Goal: Book appointment/travel/reservation

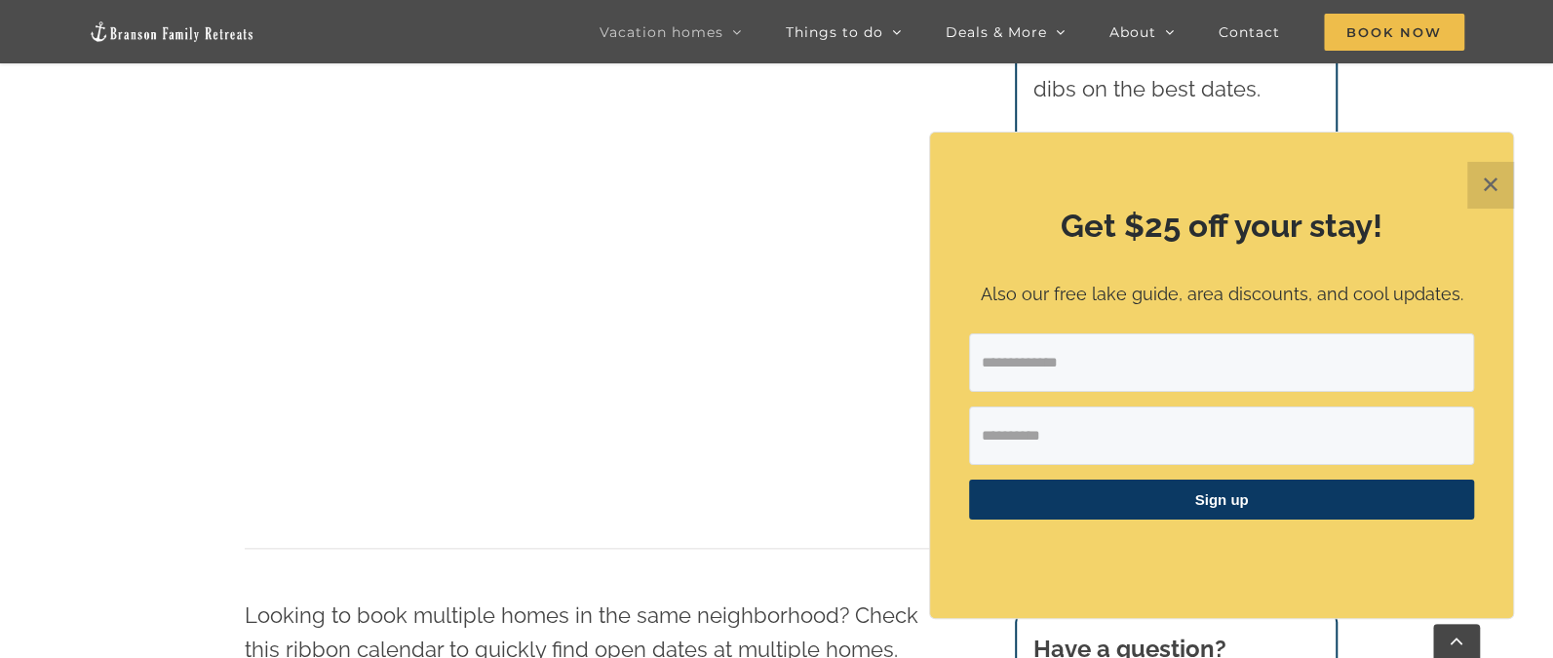
scroll to position [1180, 0]
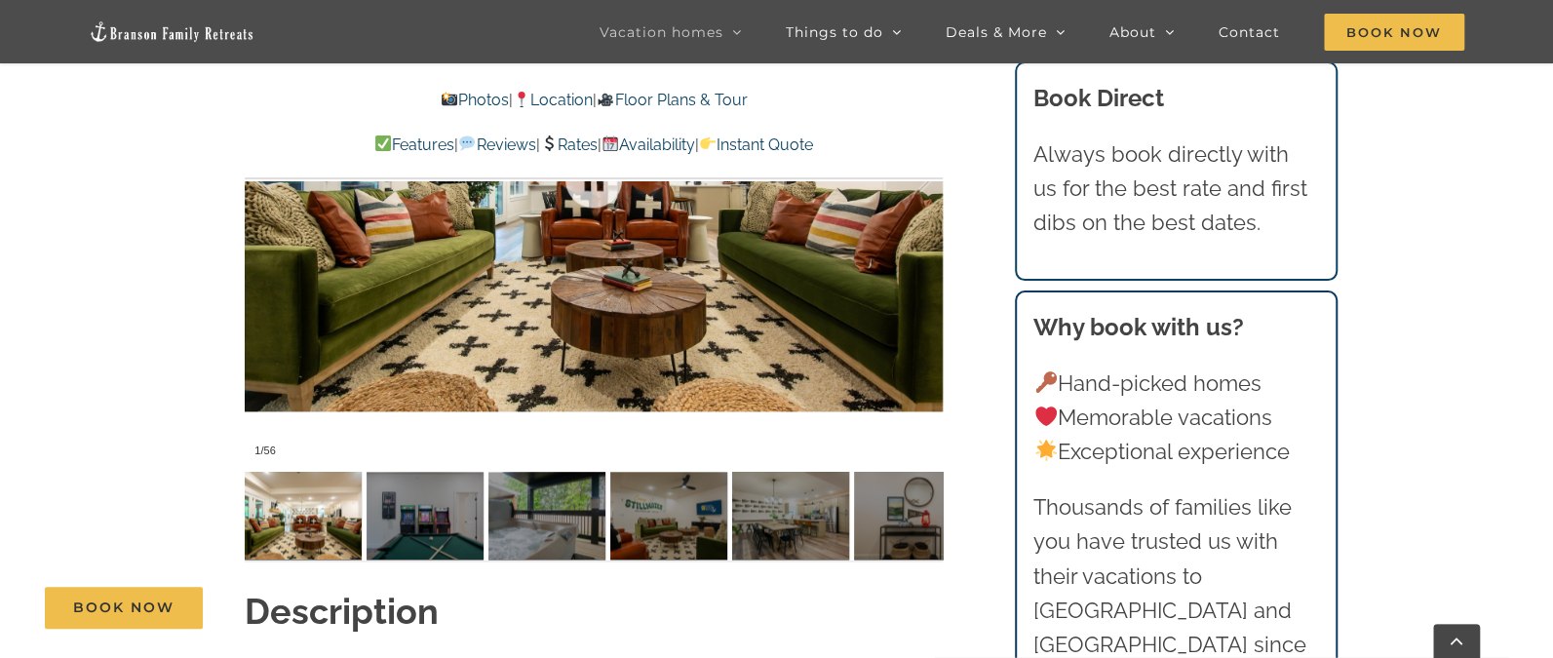
scroll to position [1463, 0]
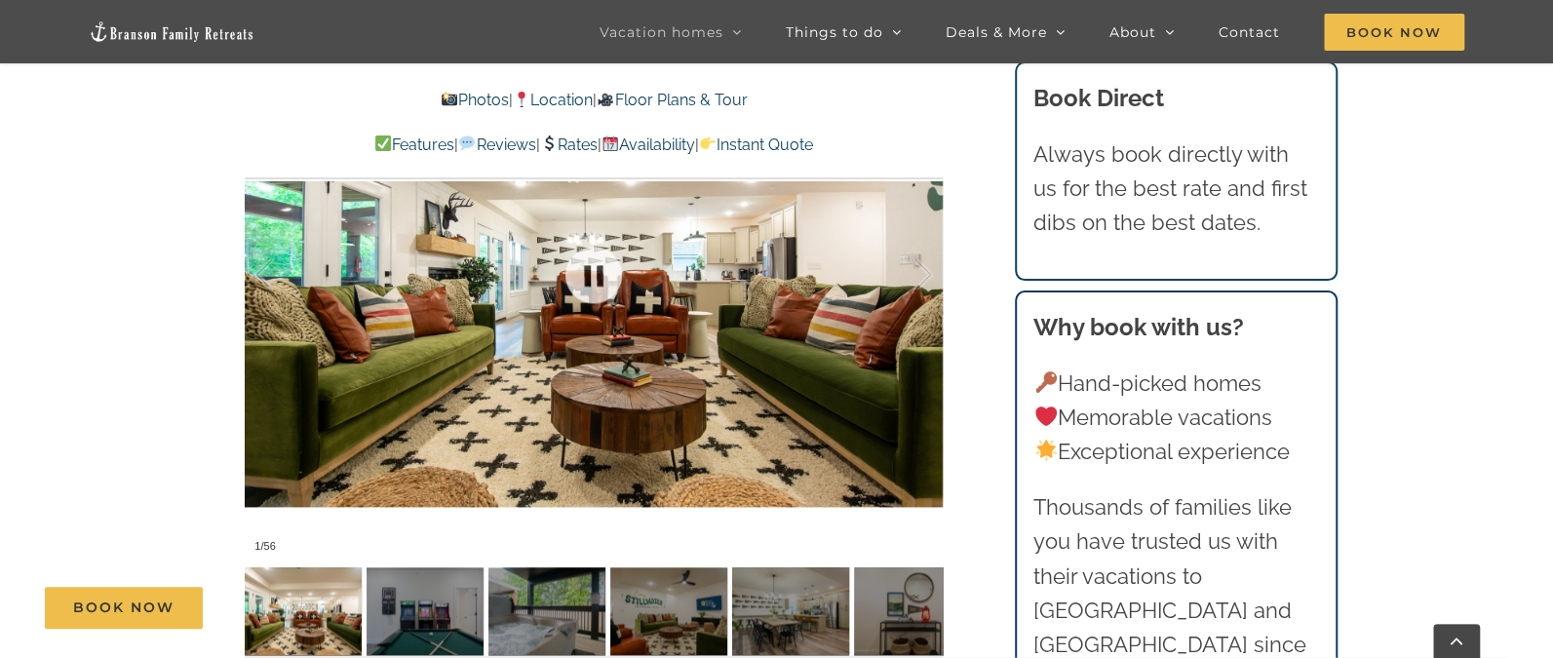
click at [870, 334] on div at bounding box center [594, 273] width 698 height 573
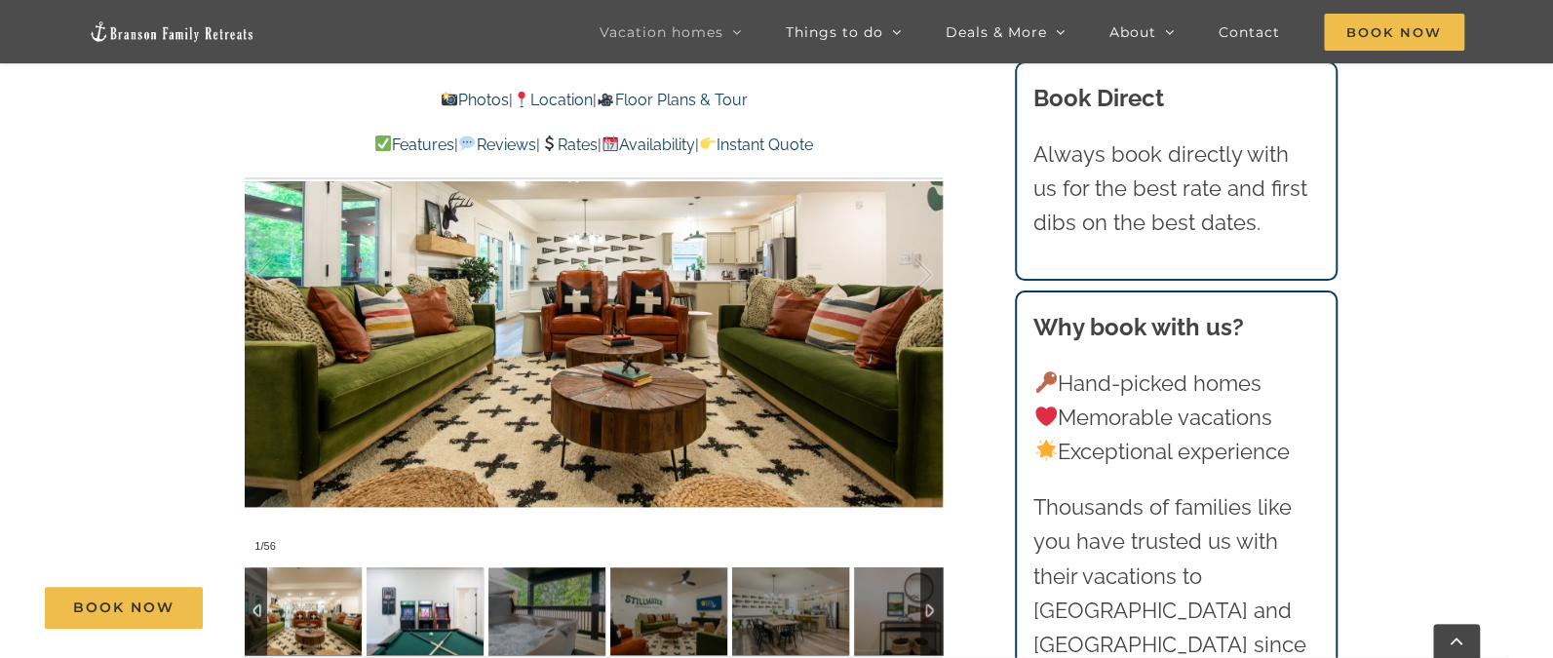
click at [415, 576] on img at bounding box center [425, 612] width 117 height 88
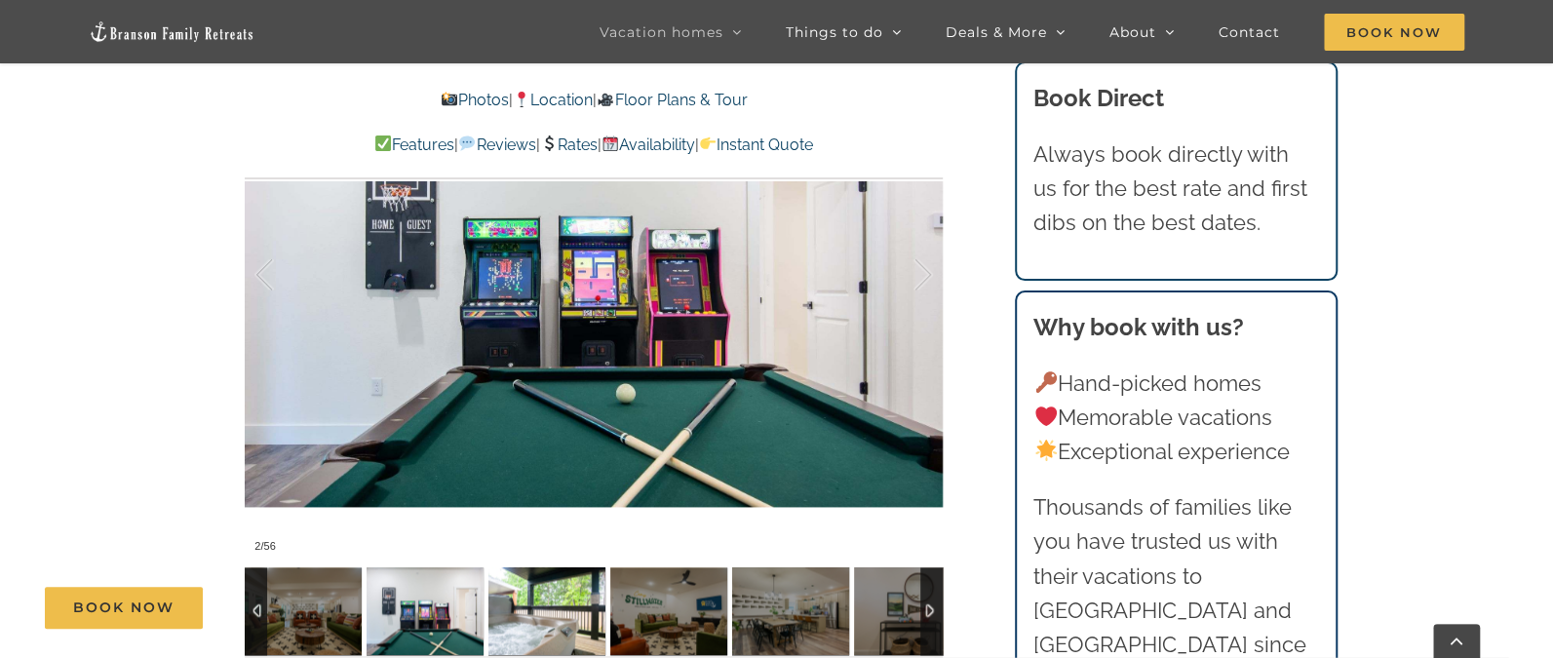
click at [549, 570] on img at bounding box center [547, 612] width 117 height 88
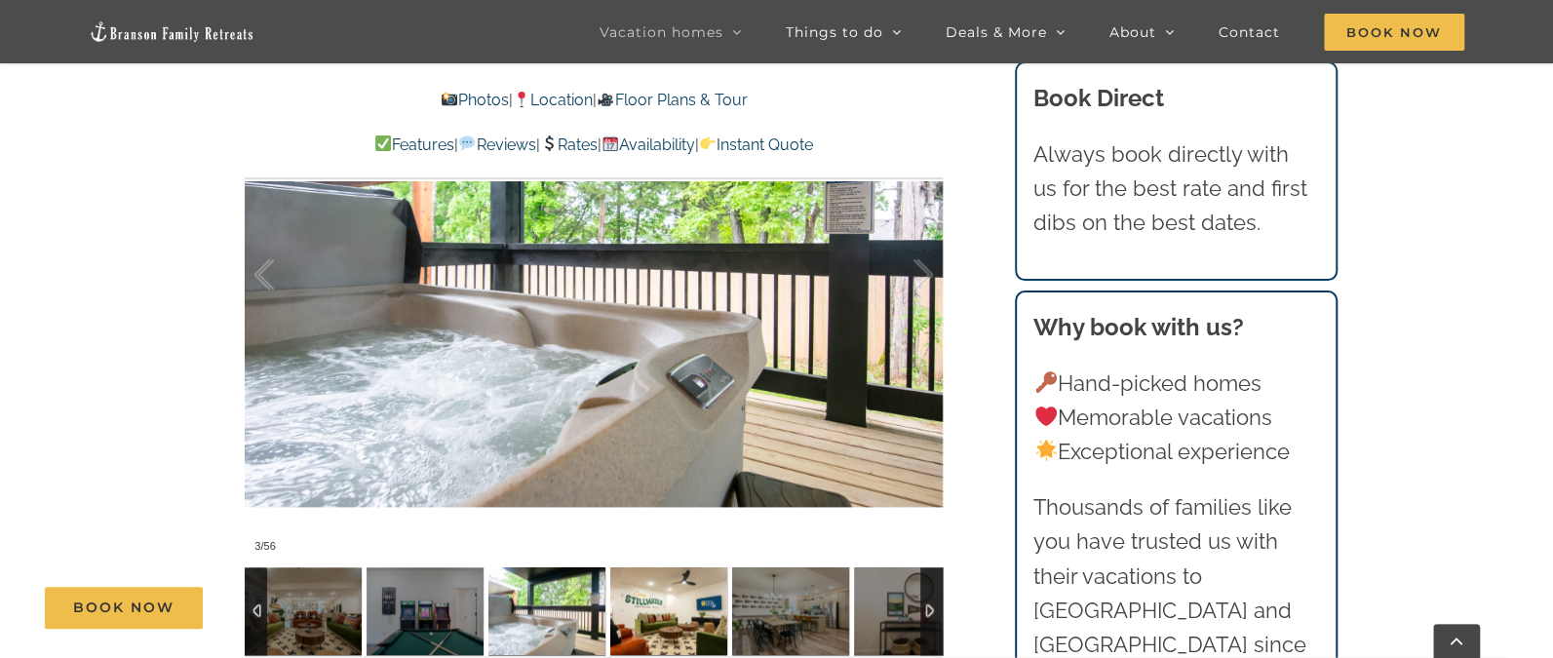
click at [651, 568] on img at bounding box center [668, 612] width 117 height 88
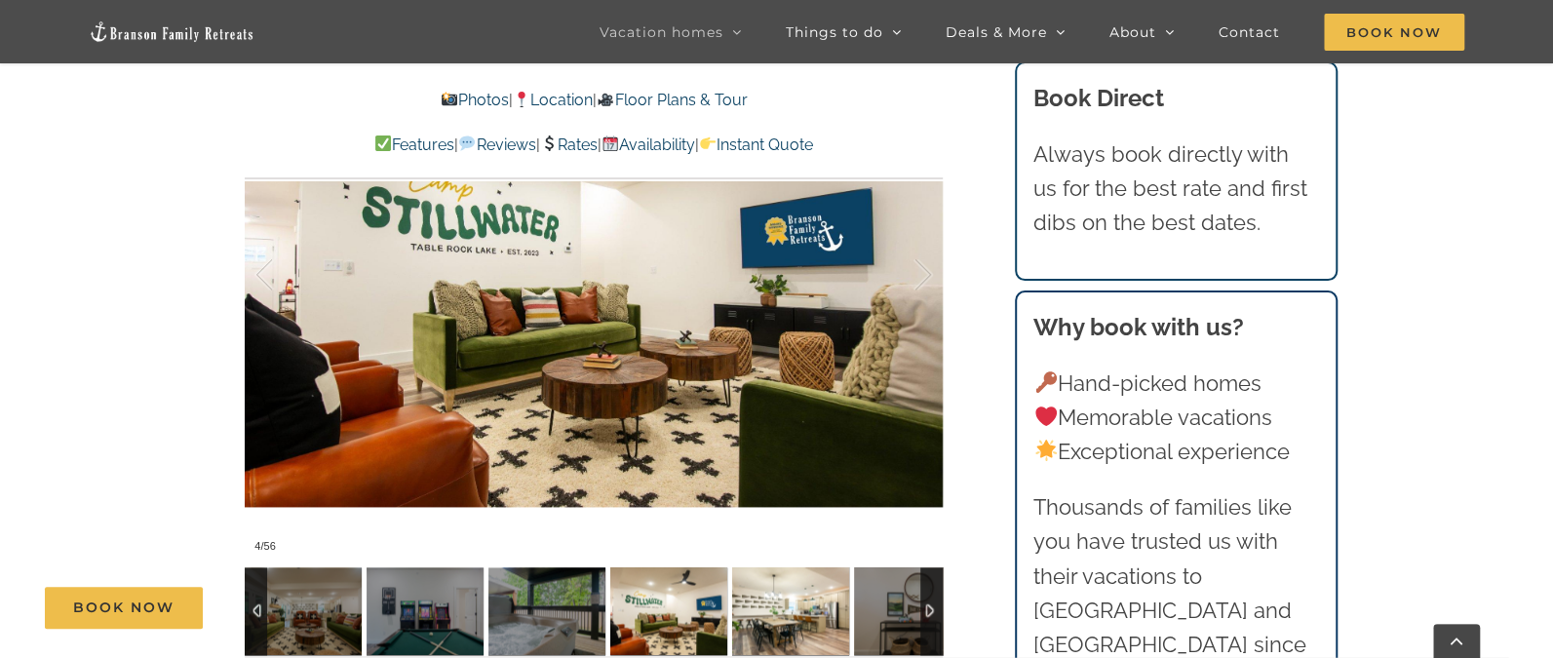
click at [796, 568] on img at bounding box center [790, 612] width 117 height 88
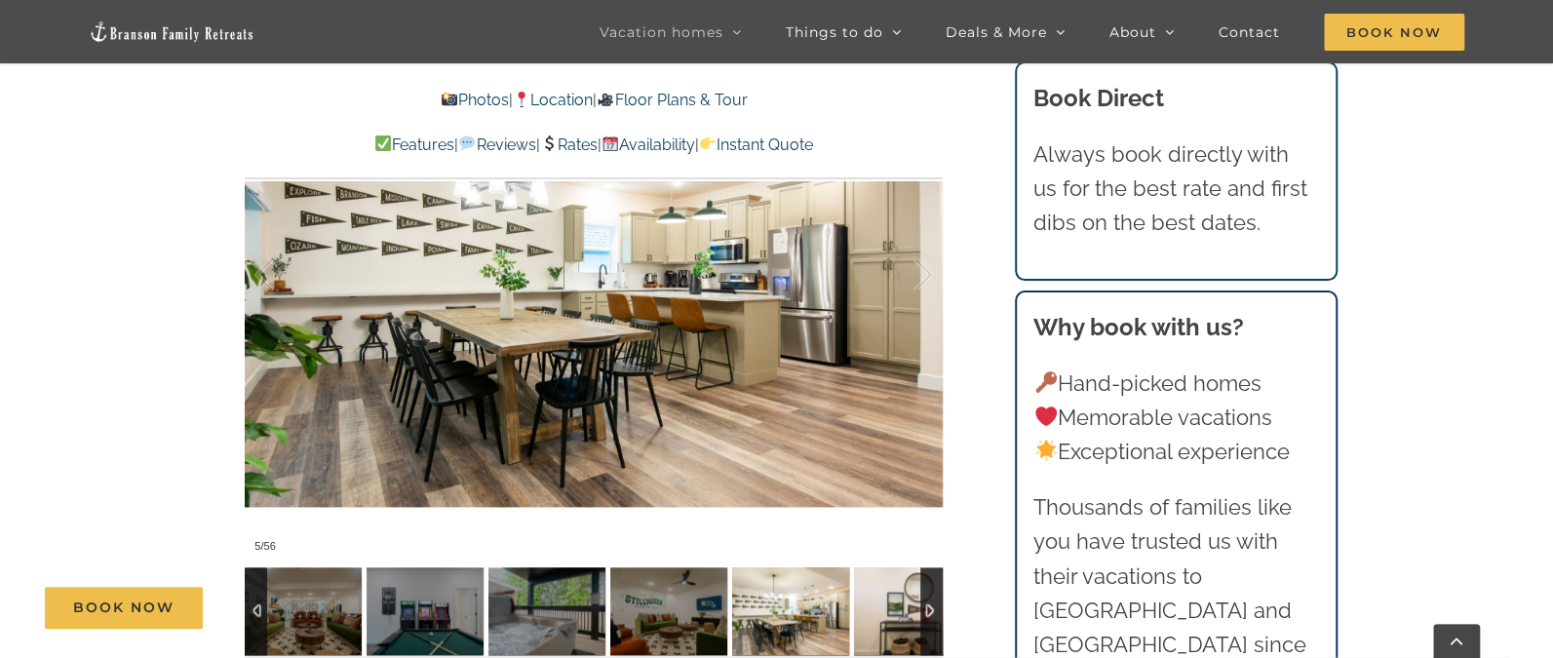
click at [870, 569] on img at bounding box center [912, 612] width 117 height 88
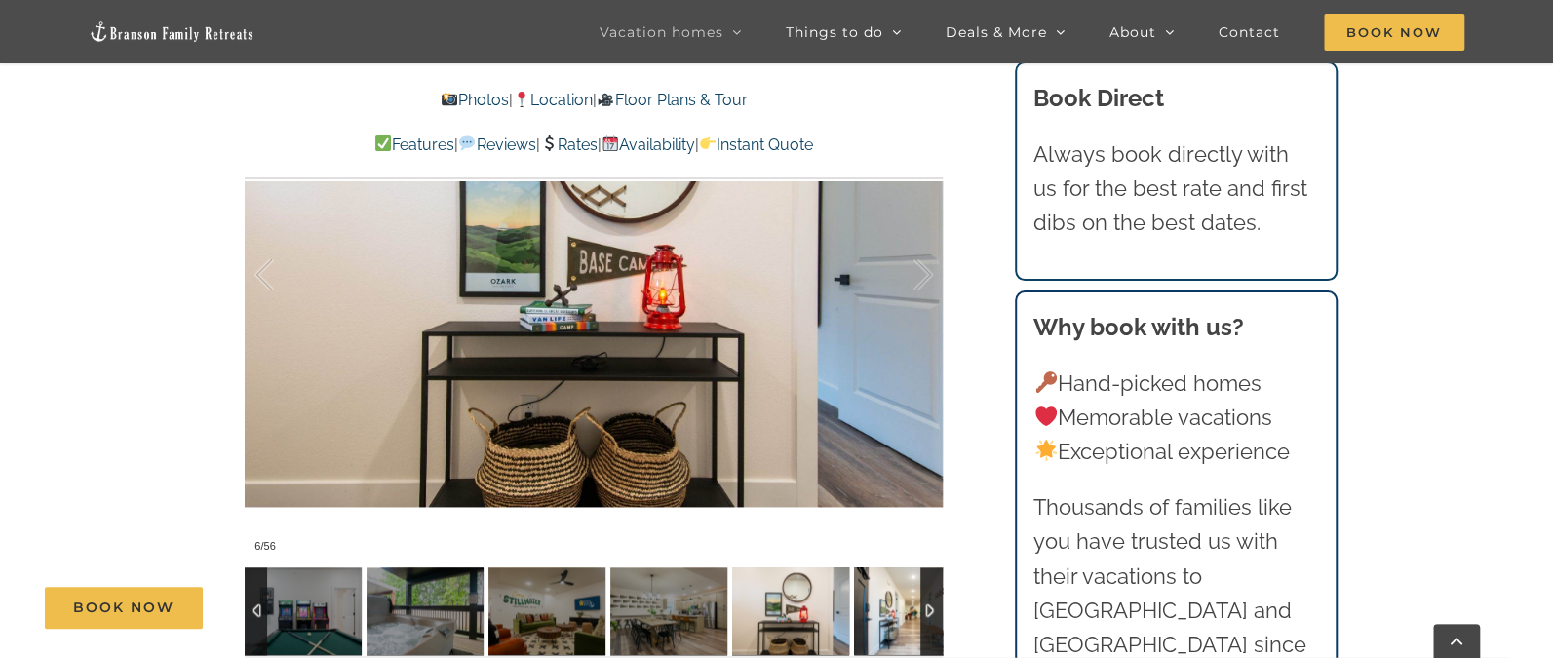
click at [870, 569] on img at bounding box center [912, 612] width 117 height 88
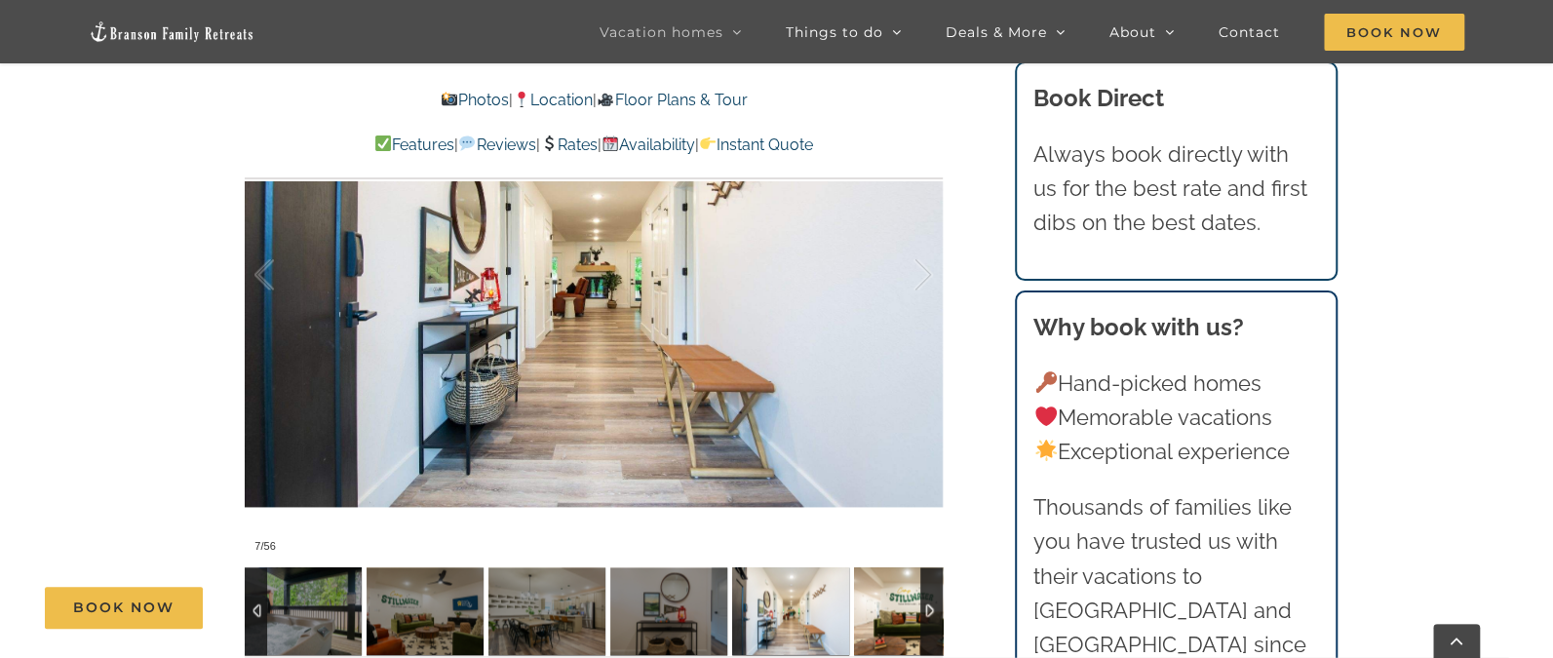
click at [870, 569] on img at bounding box center [912, 612] width 117 height 88
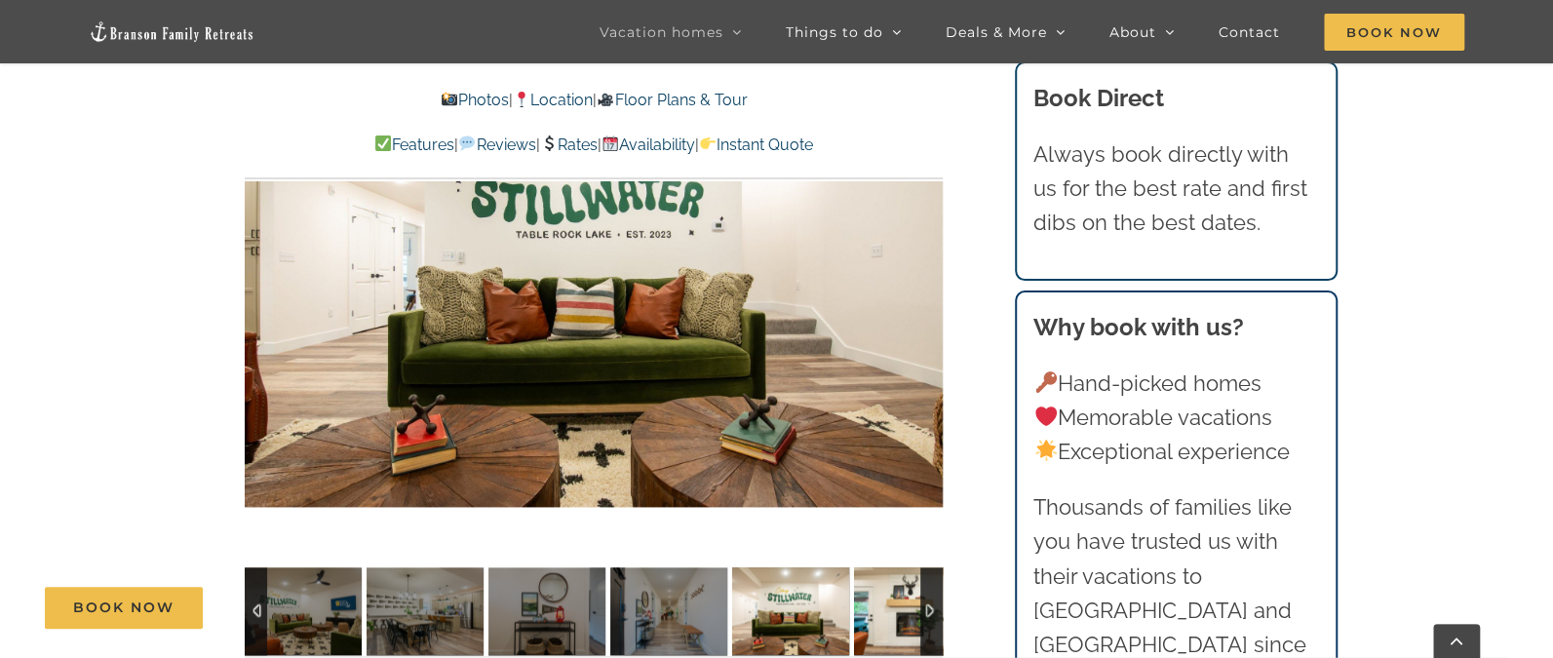
click at [870, 569] on img at bounding box center [912, 612] width 117 height 88
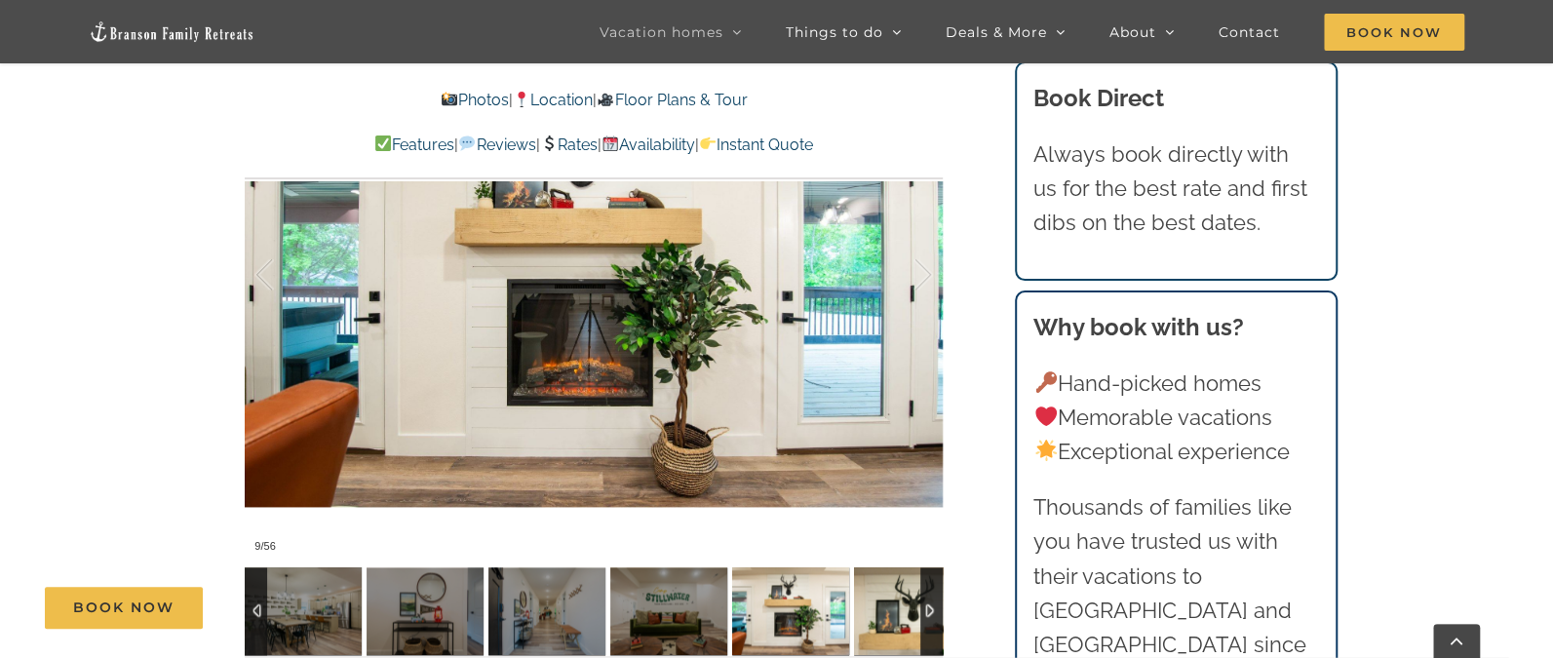
click at [870, 569] on img at bounding box center [912, 612] width 117 height 88
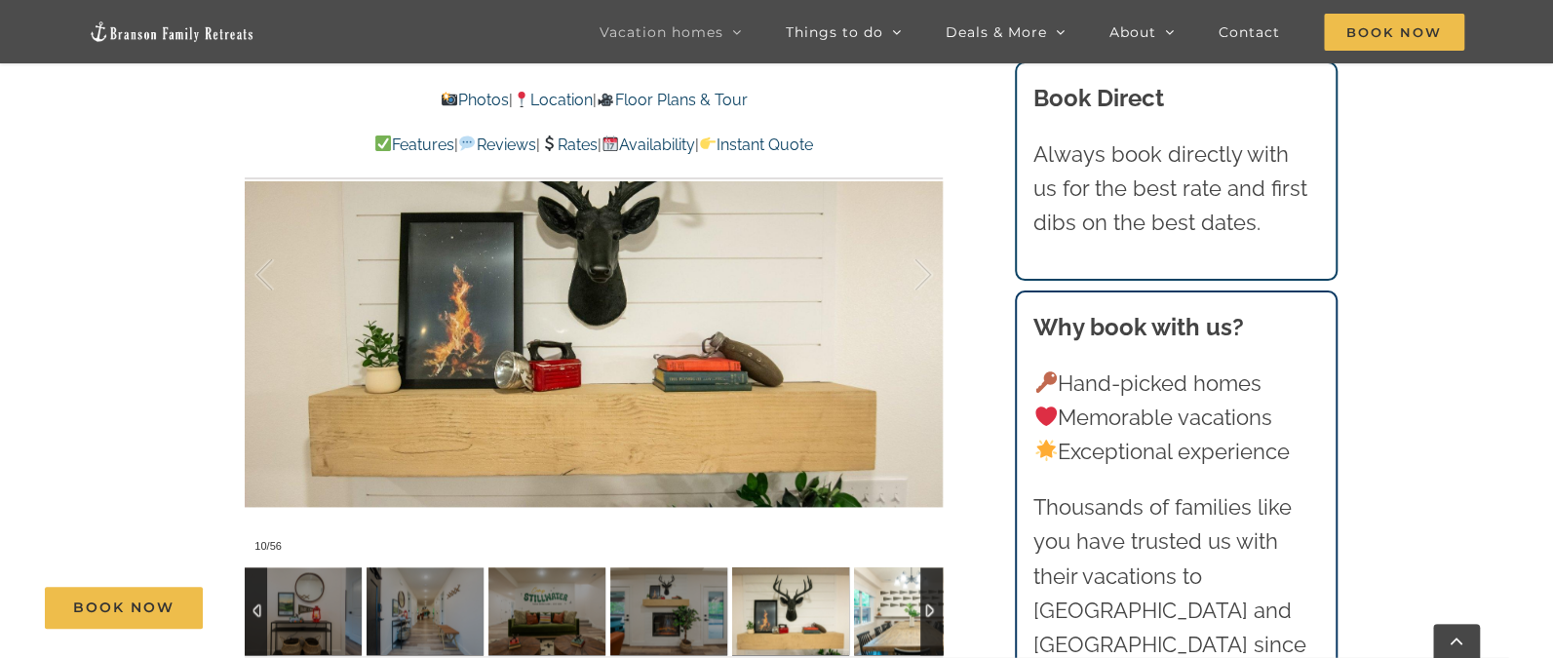
click at [870, 569] on img at bounding box center [912, 612] width 117 height 88
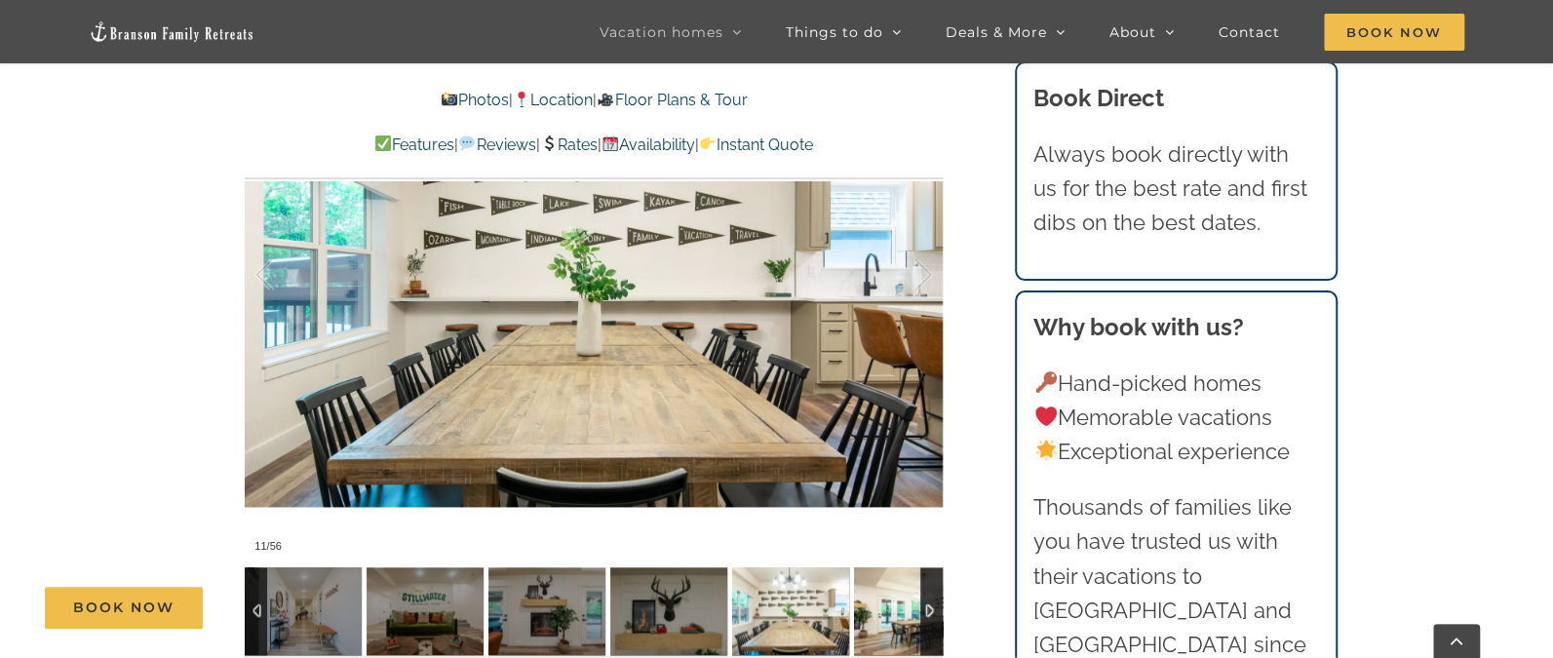
click at [870, 569] on img at bounding box center [912, 612] width 117 height 88
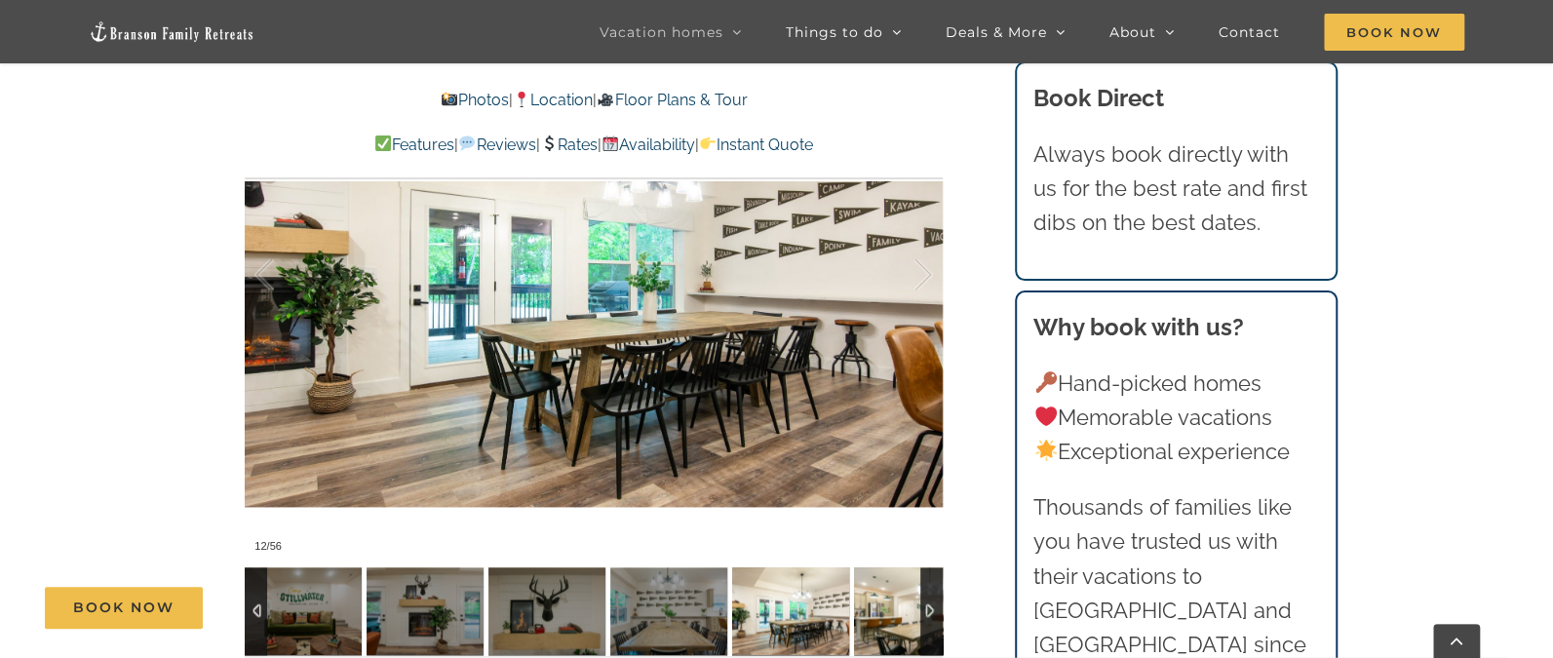
click at [870, 569] on img at bounding box center [912, 612] width 117 height 88
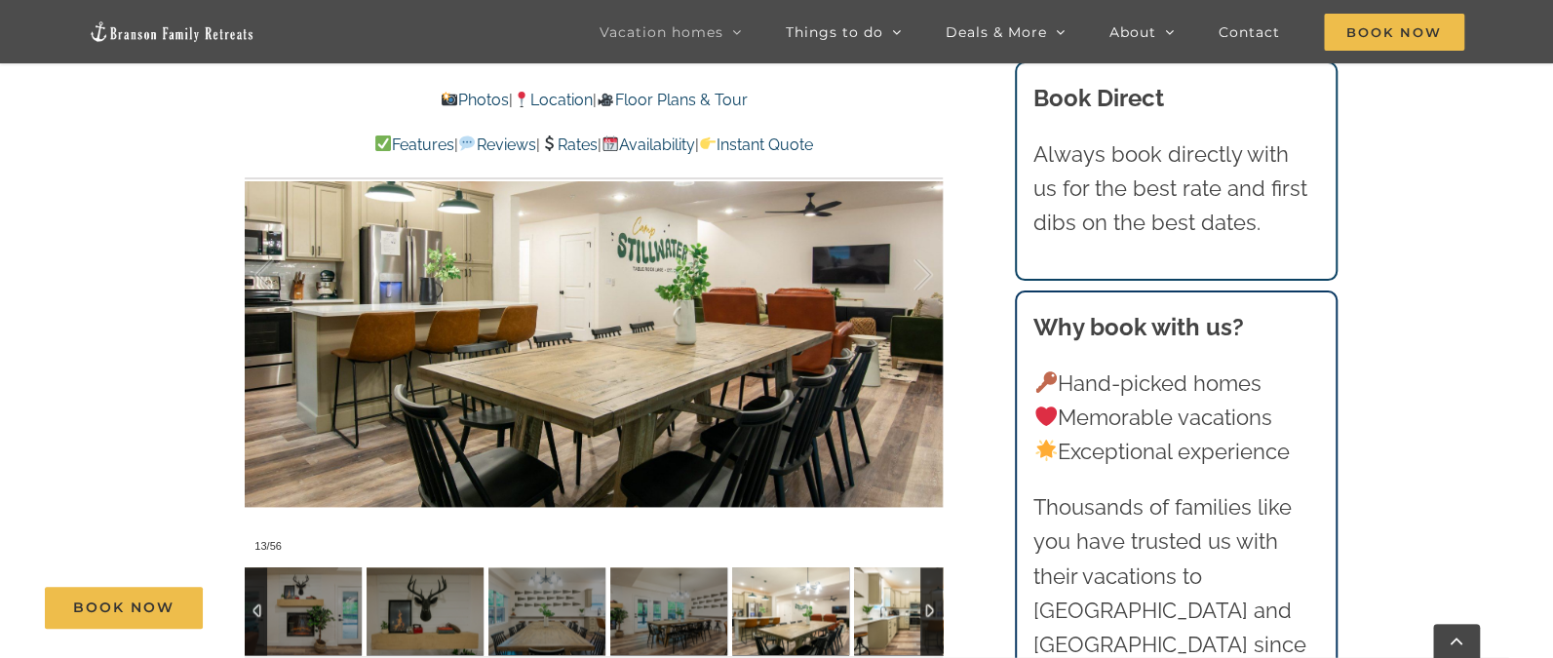
click at [870, 569] on img at bounding box center [912, 612] width 117 height 88
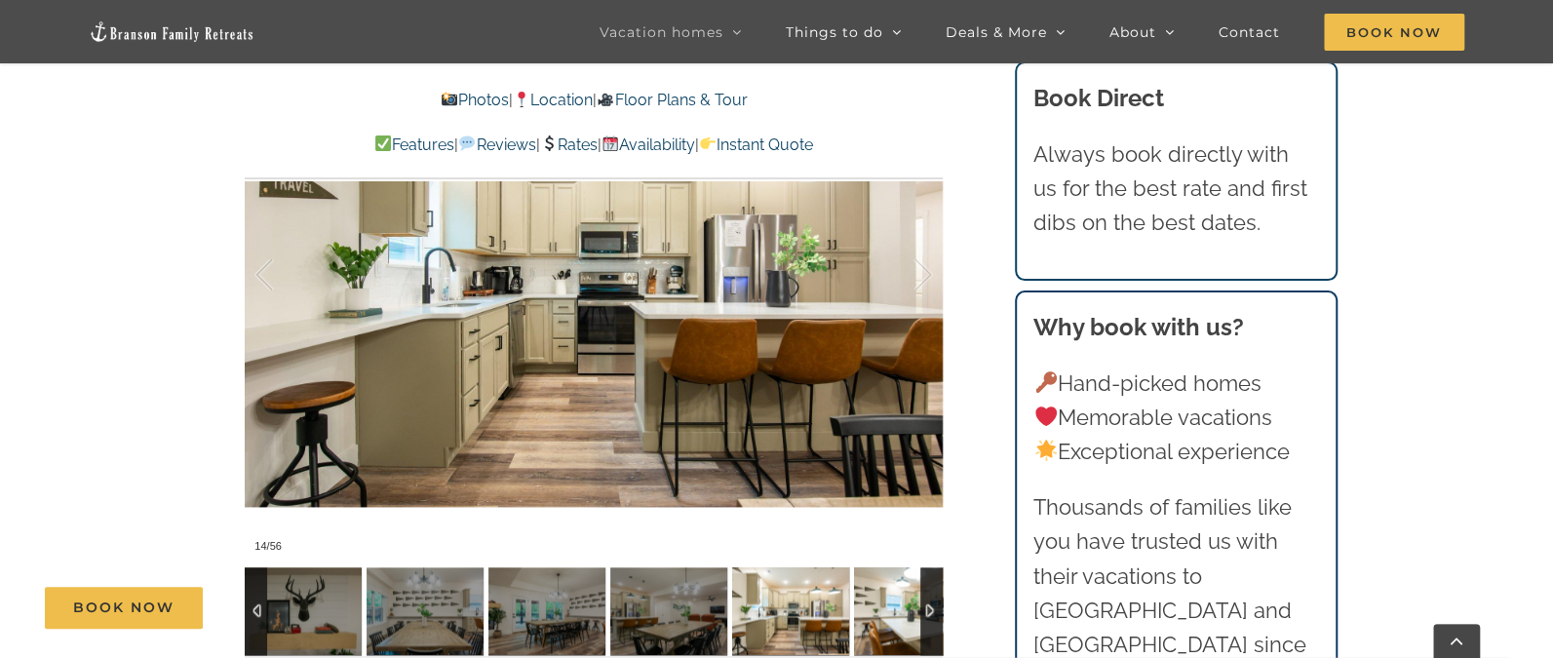
click at [870, 569] on img at bounding box center [912, 612] width 117 height 88
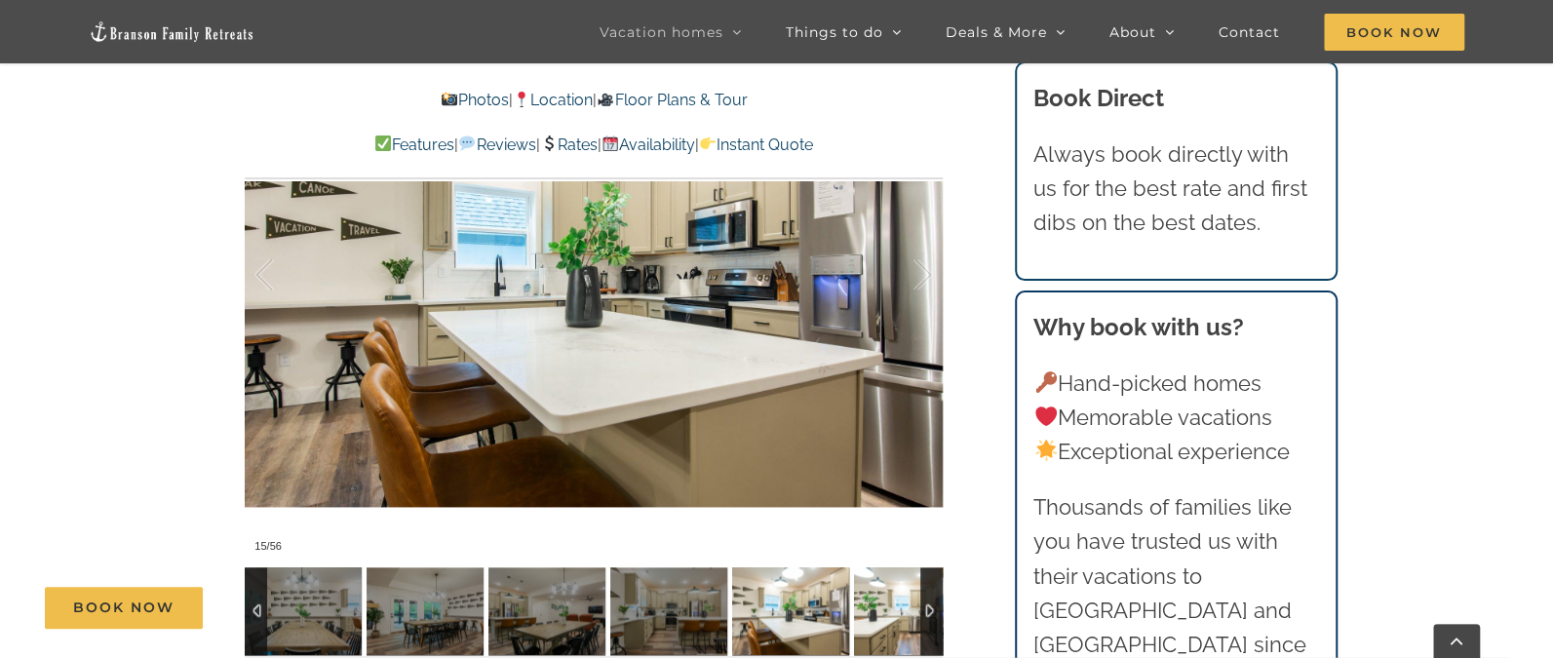
click at [870, 569] on img at bounding box center [912, 612] width 117 height 88
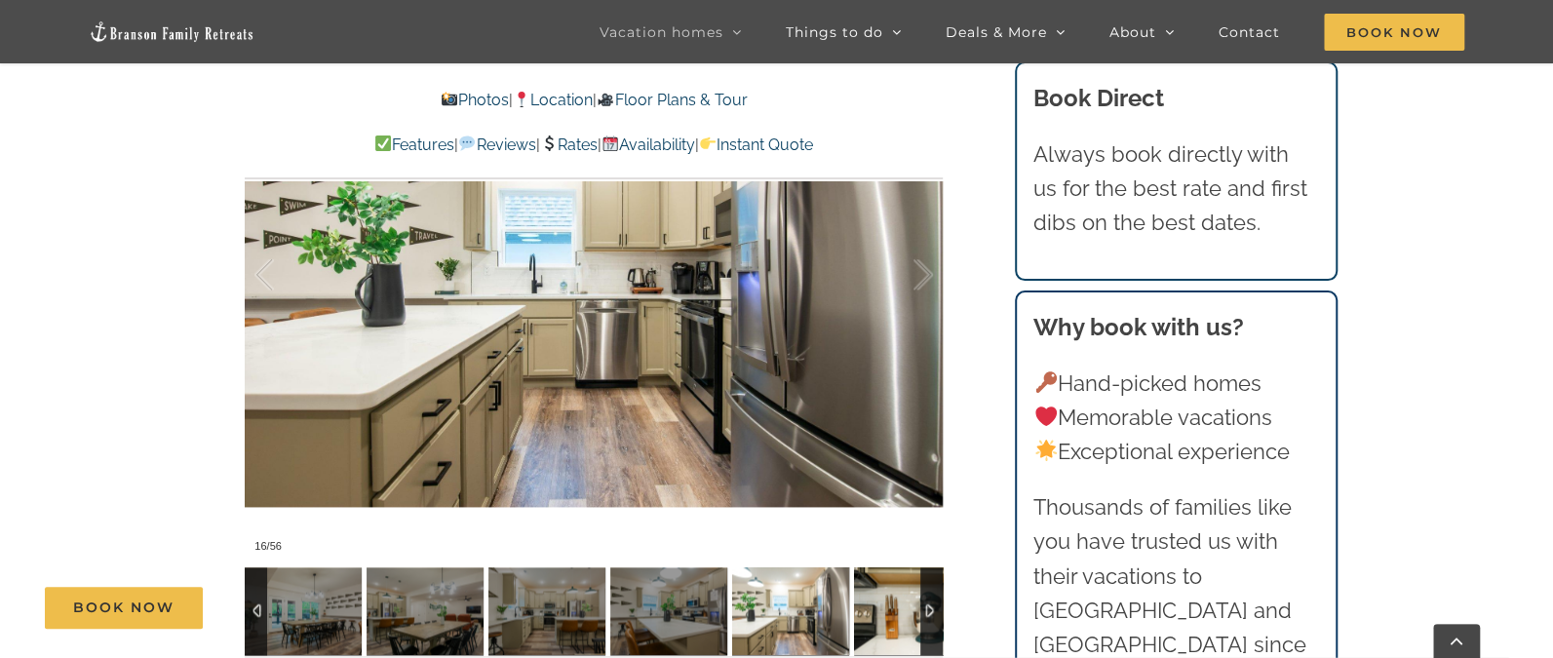
click at [870, 569] on img at bounding box center [912, 612] width 117 height 88
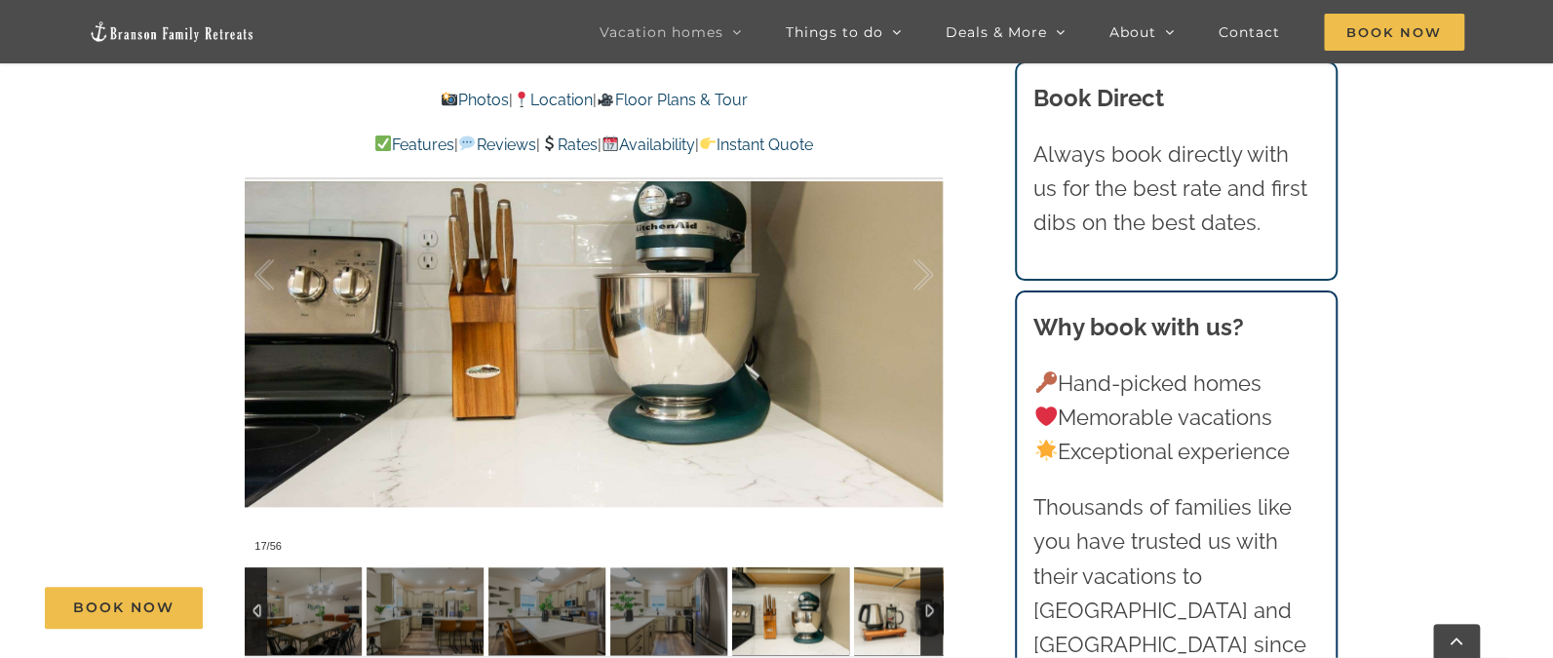
click at [870, 569] on img at bounding box center [912, 612] width 117 height 88
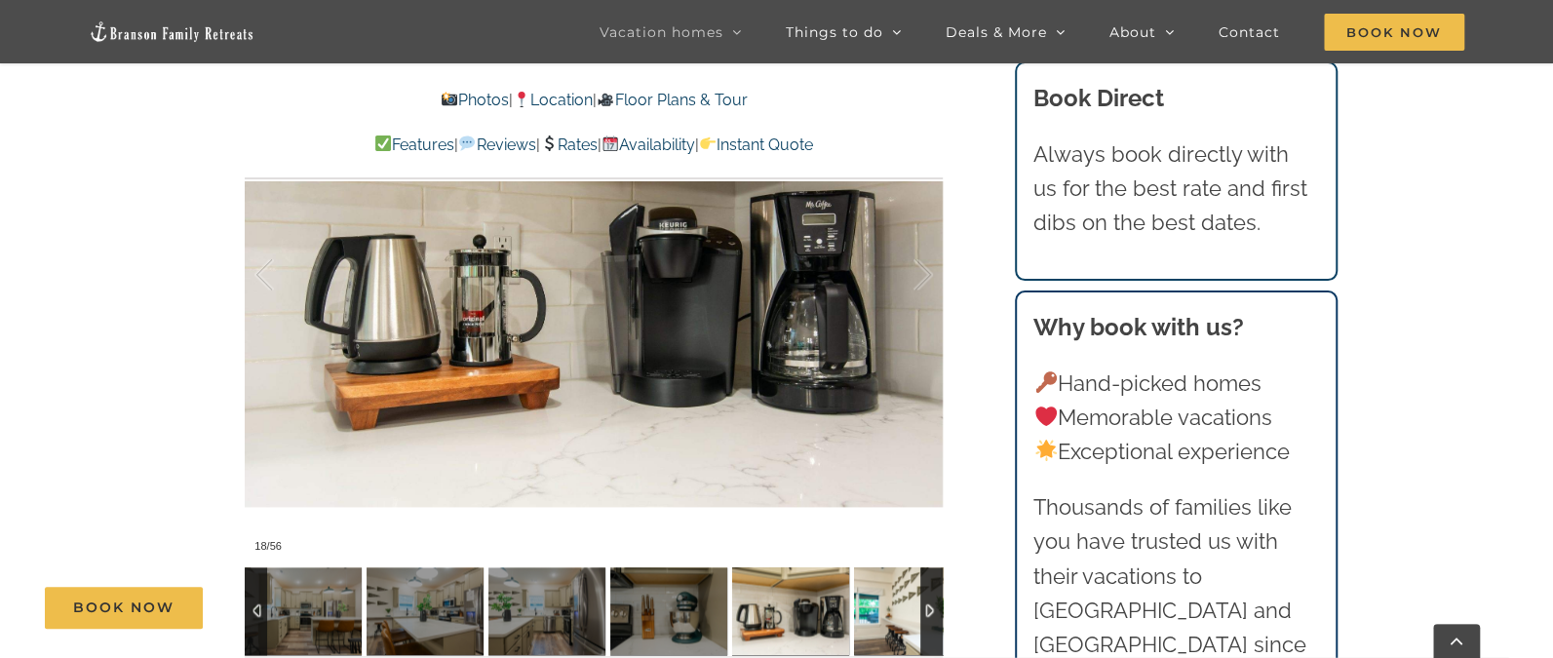
click at [870, 569] on img at bounding box center [912, 612] width 117 height 88
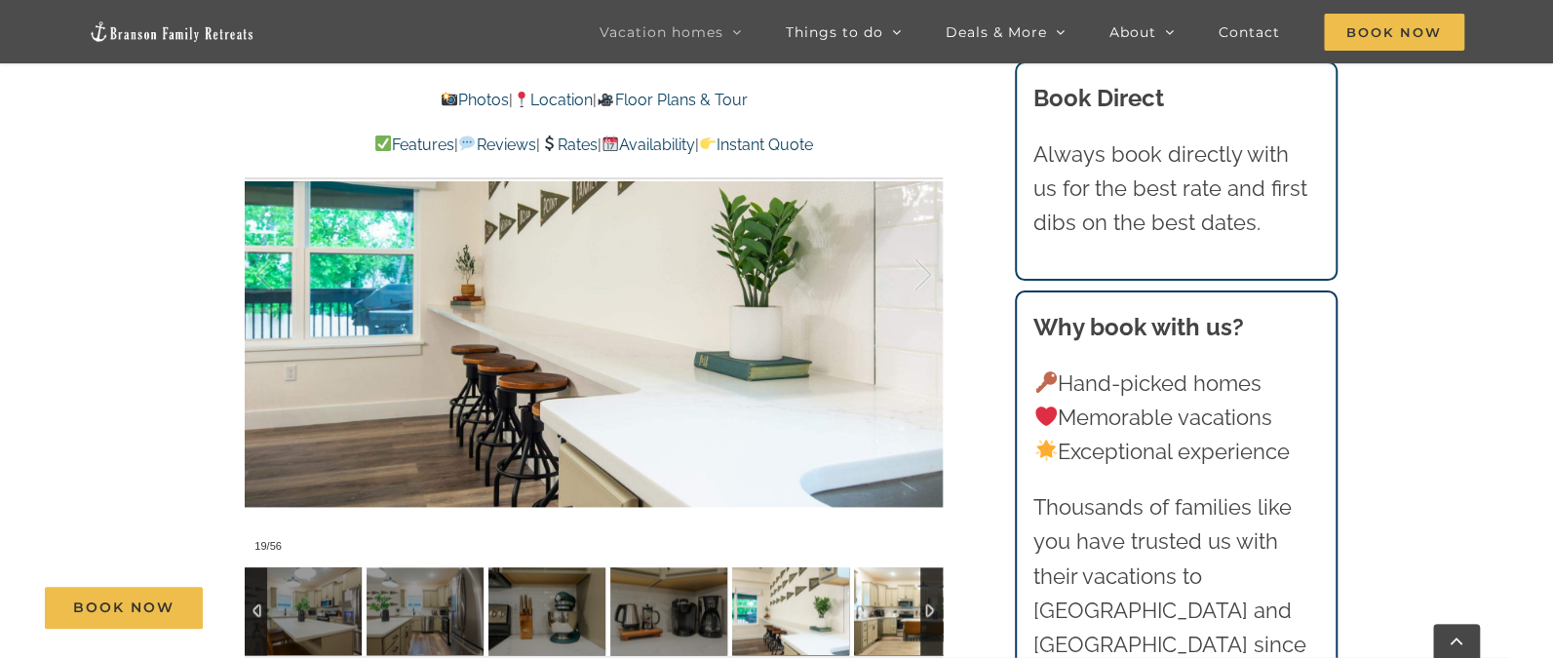
click at [870, 569] on img at bounding box center [912, 612] width 117 height 88
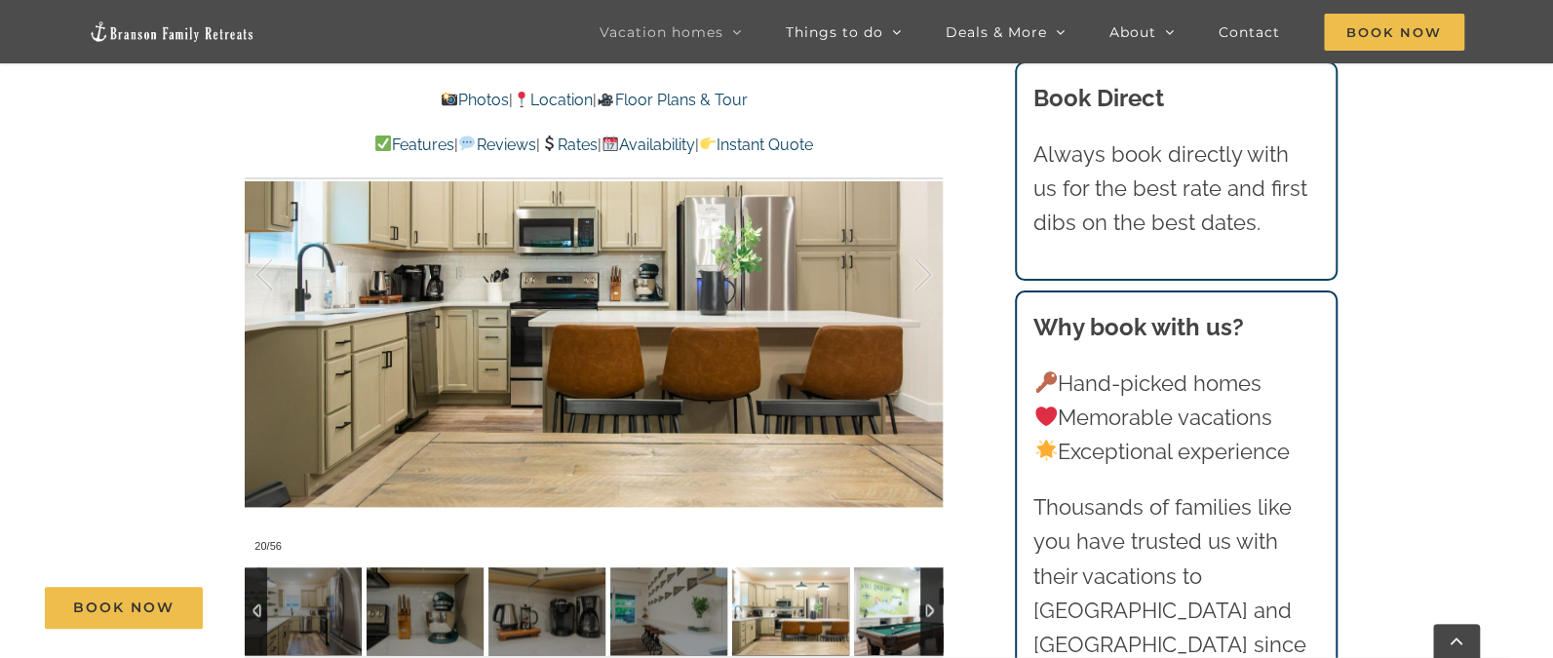
click at [870, 569] on img at bounding box center [912, 612] width 117 height 88
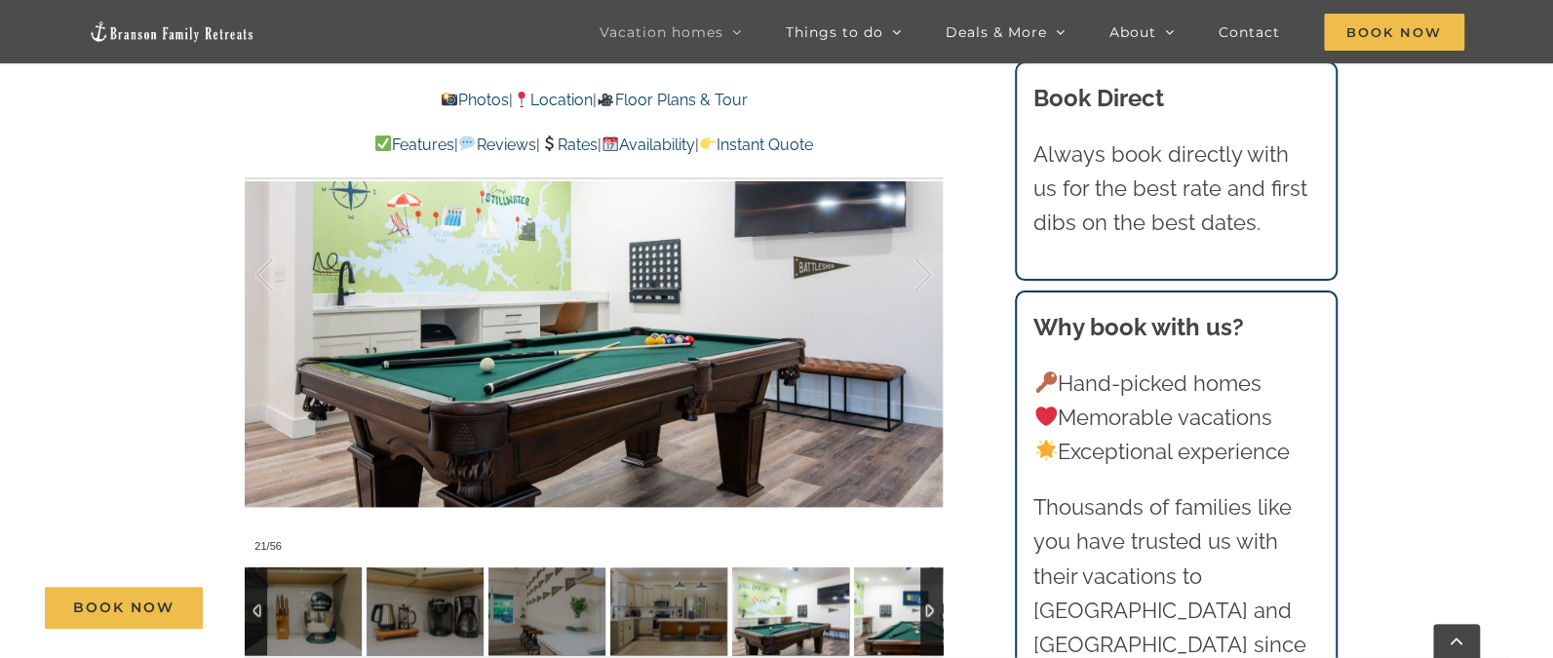
click at [870, 569] on img at bounding box center [912, 612] width 117 height 88
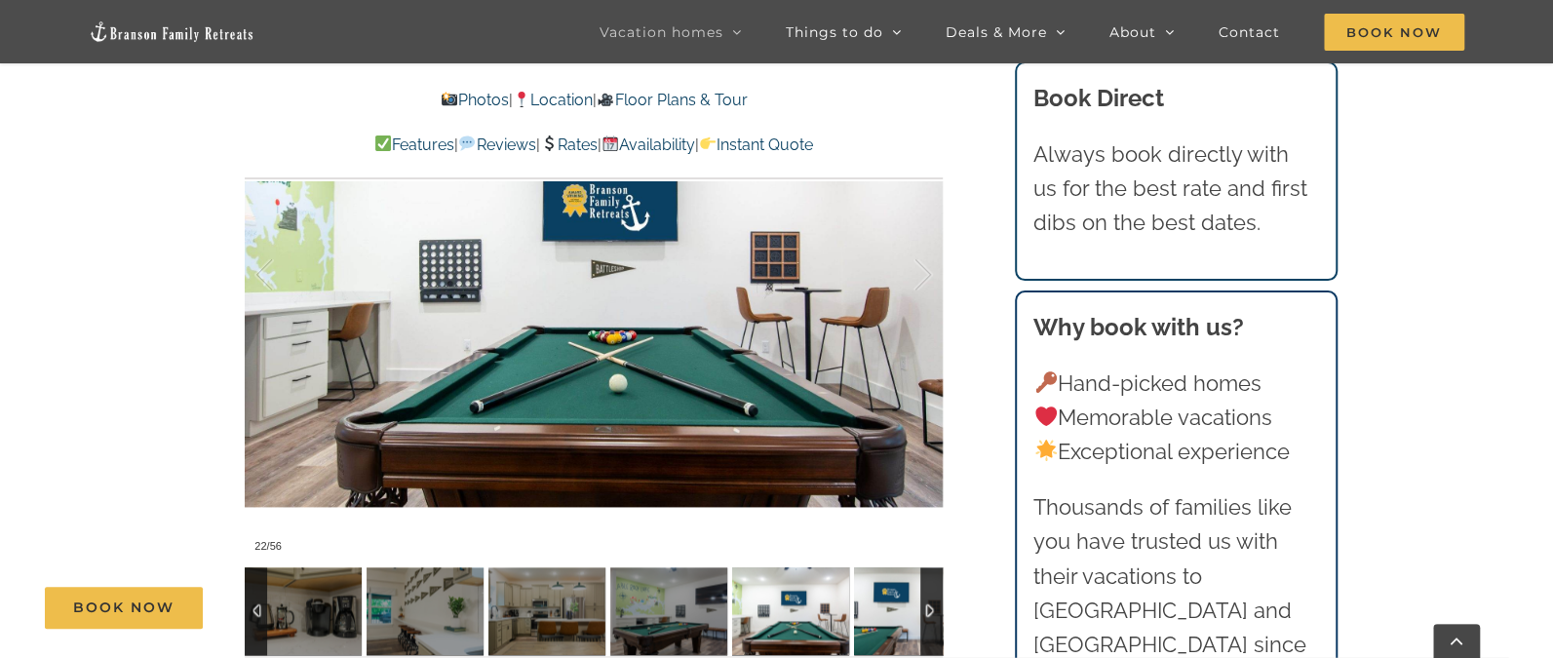
click at [870, 569] on img at bounding box center [912, 612] width 117 height 88
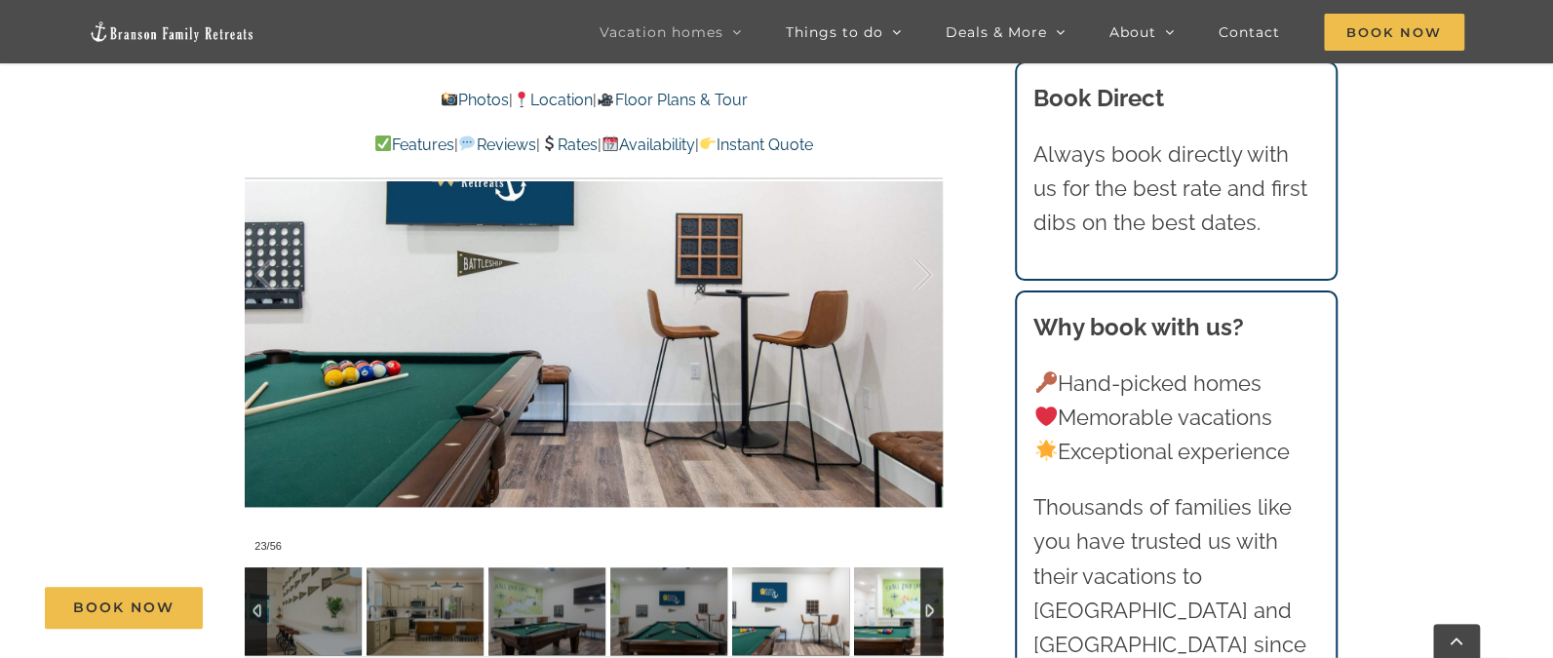
click at [870, 569] on img at bounding box center [912, 612] width 117 height 88
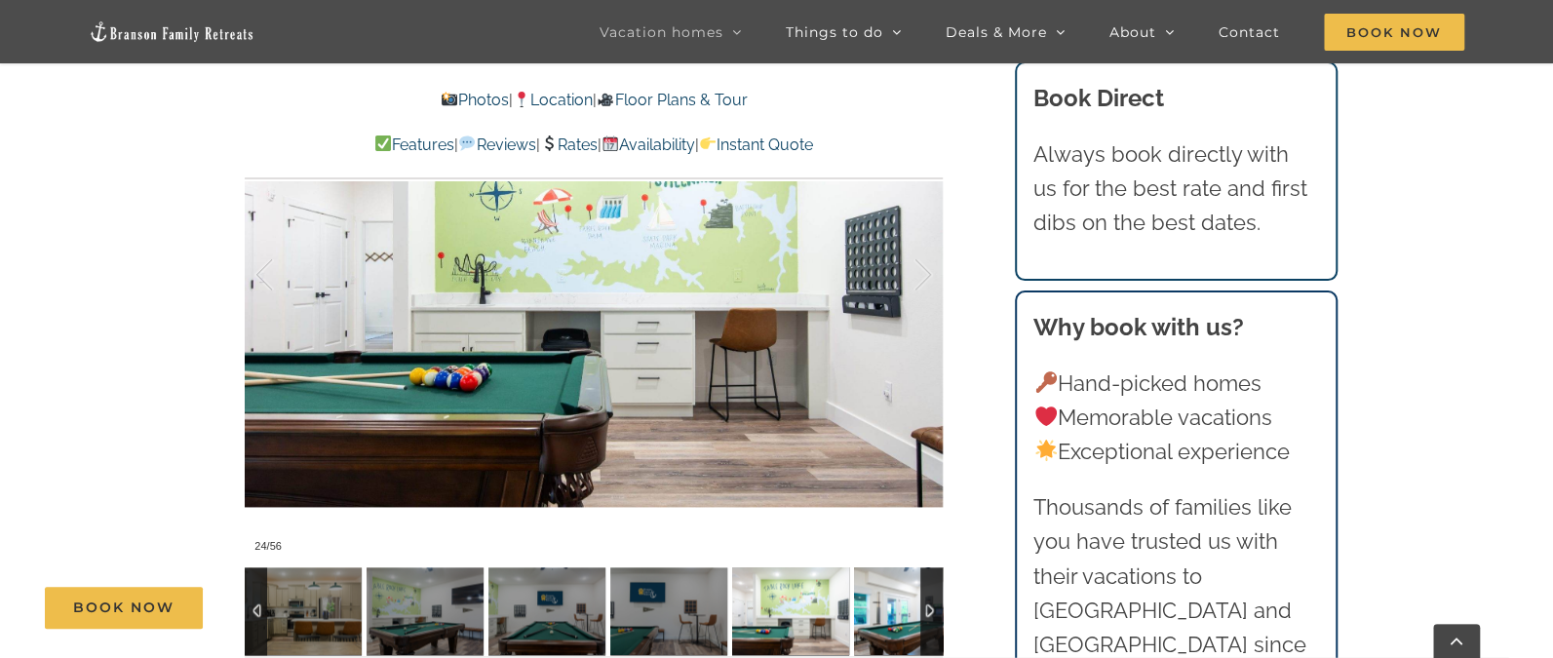
click at [870, 569] on img at bounding box center [912, 612] width 117 height 88
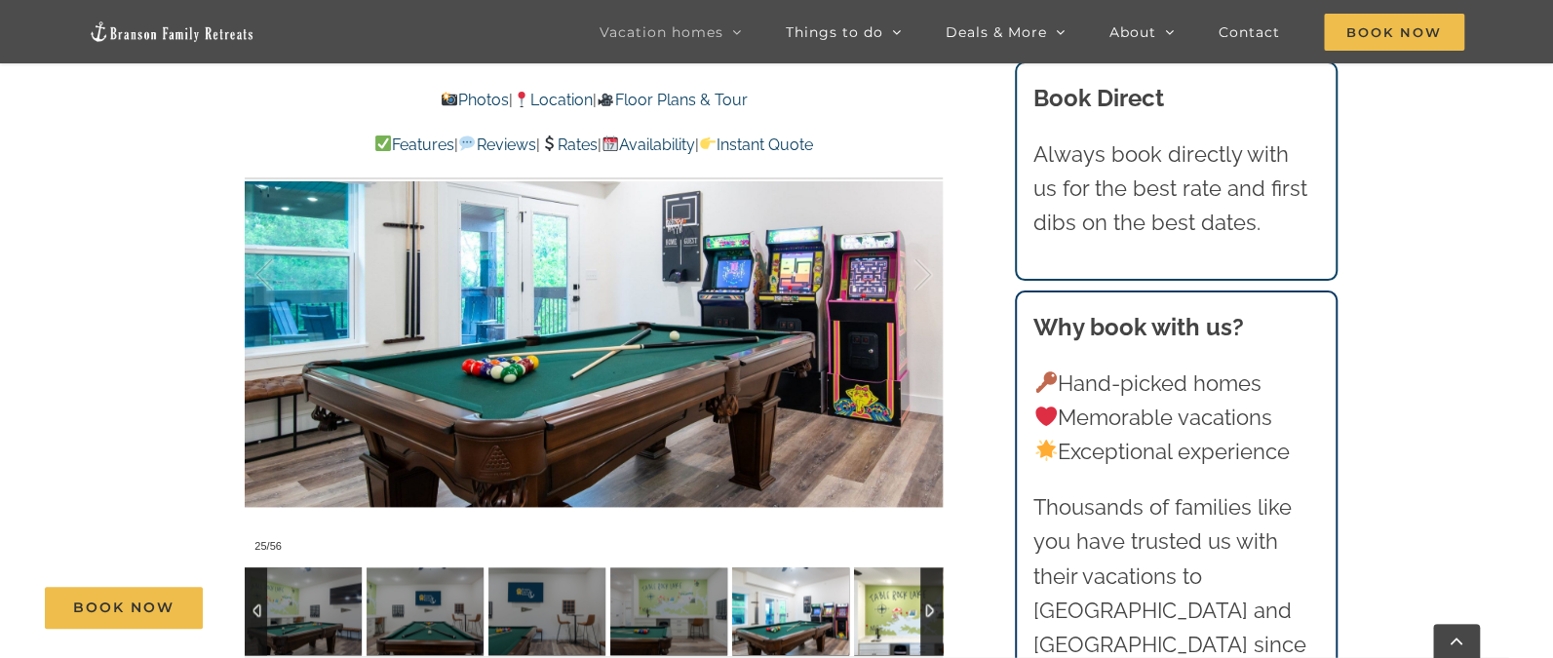
click at [870, 569] on img at bounding box center [912, 612] width 117 height 88
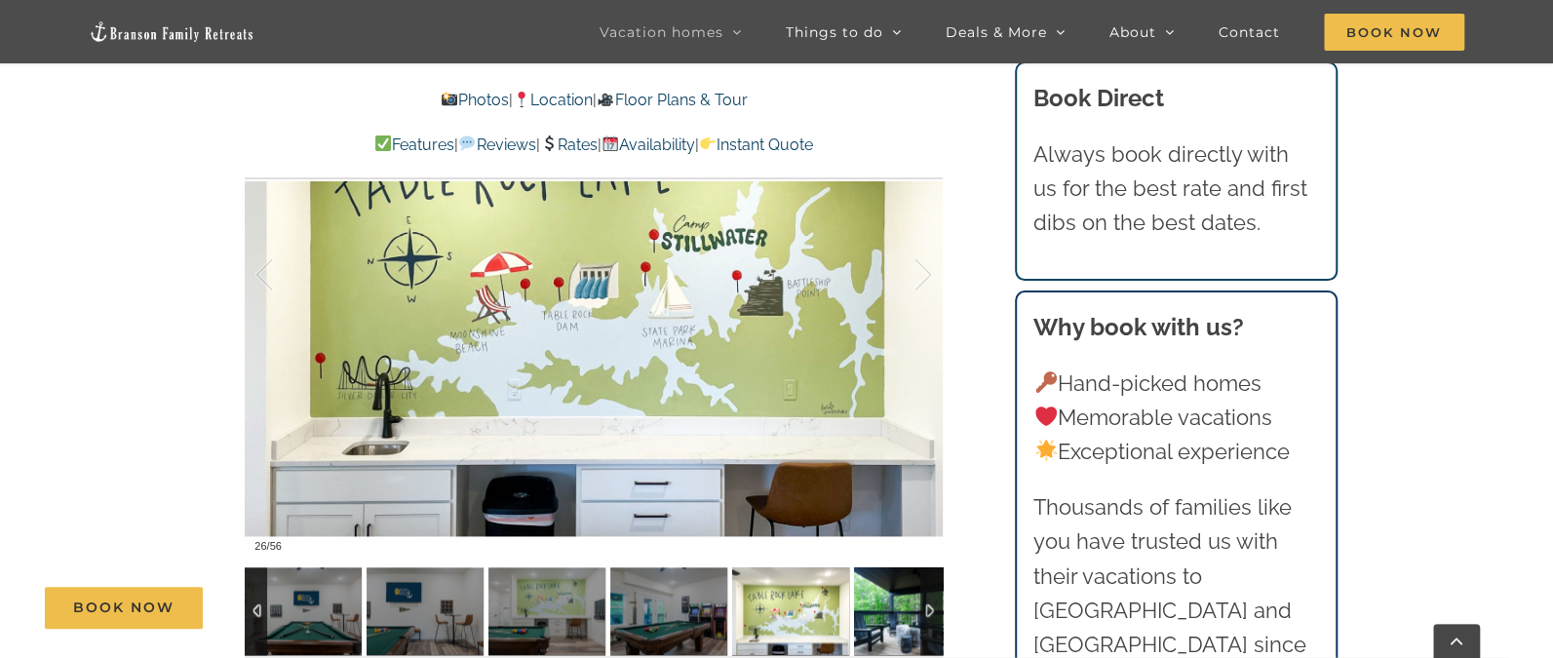
click at [870, 569] on img at bounding box center [912, 612] width 117 height 88
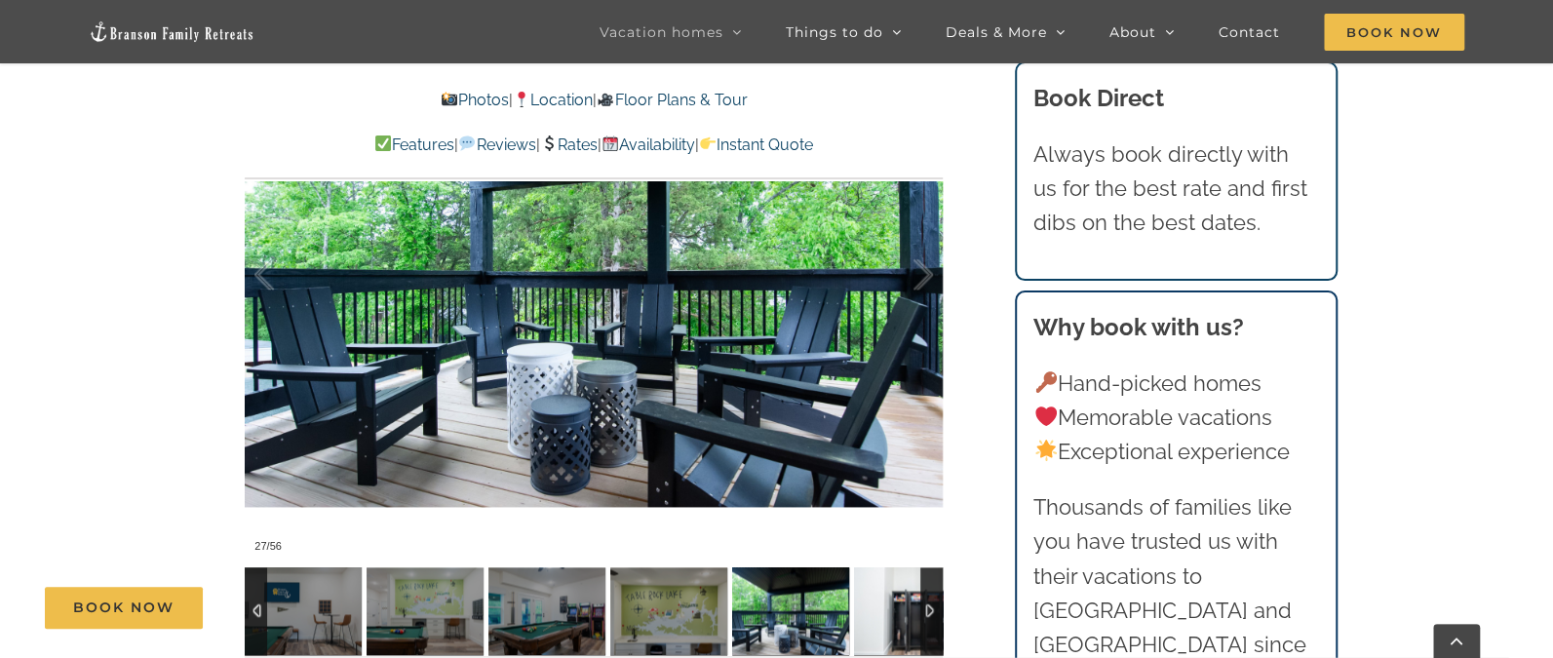
click at [870, 569] on img at bounding box center [912, 612] width 117 height 88
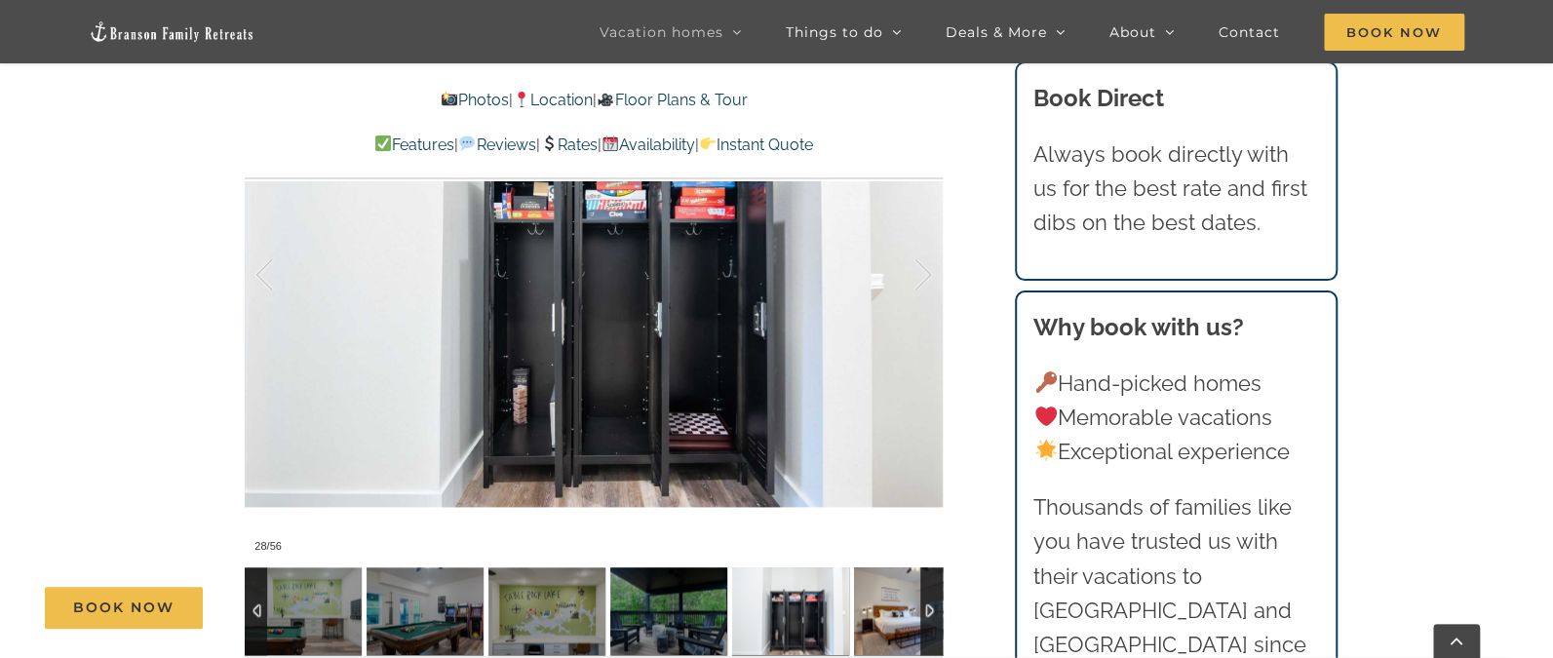
click at [901, 577] on img at bounding box center [912, 612] width 117 height 88
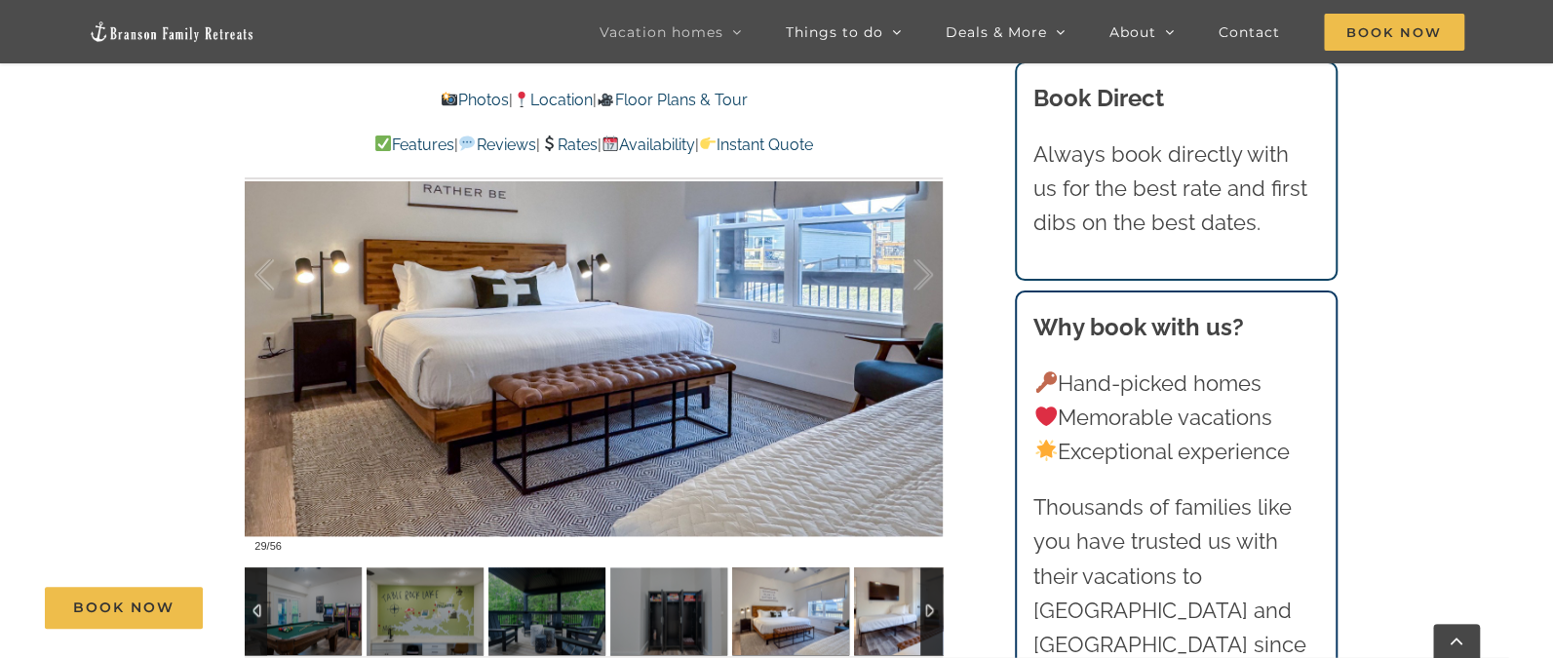
click at [901, 577] on img at bounding box center [912, 612] width 117 height 88
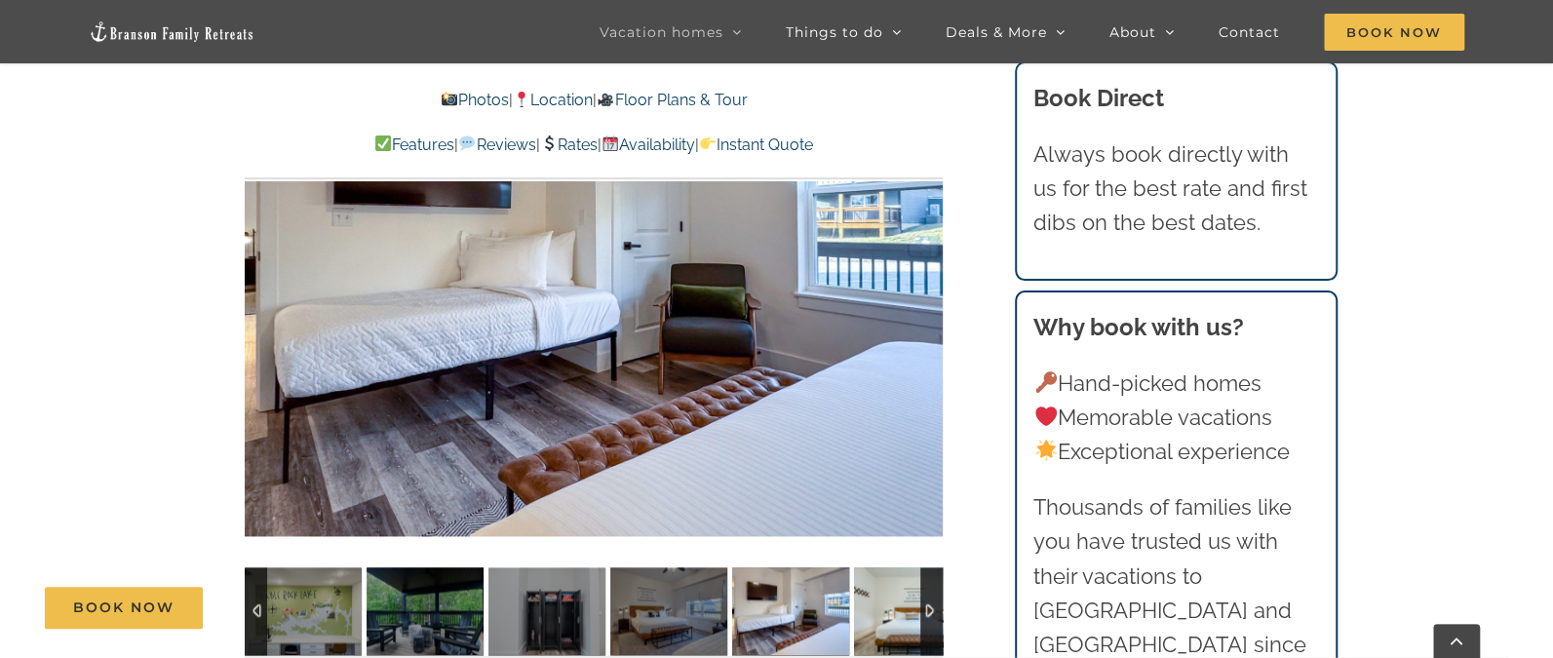
click at [901, 577] on img at bounding box center [912, 612] width 117 height 88
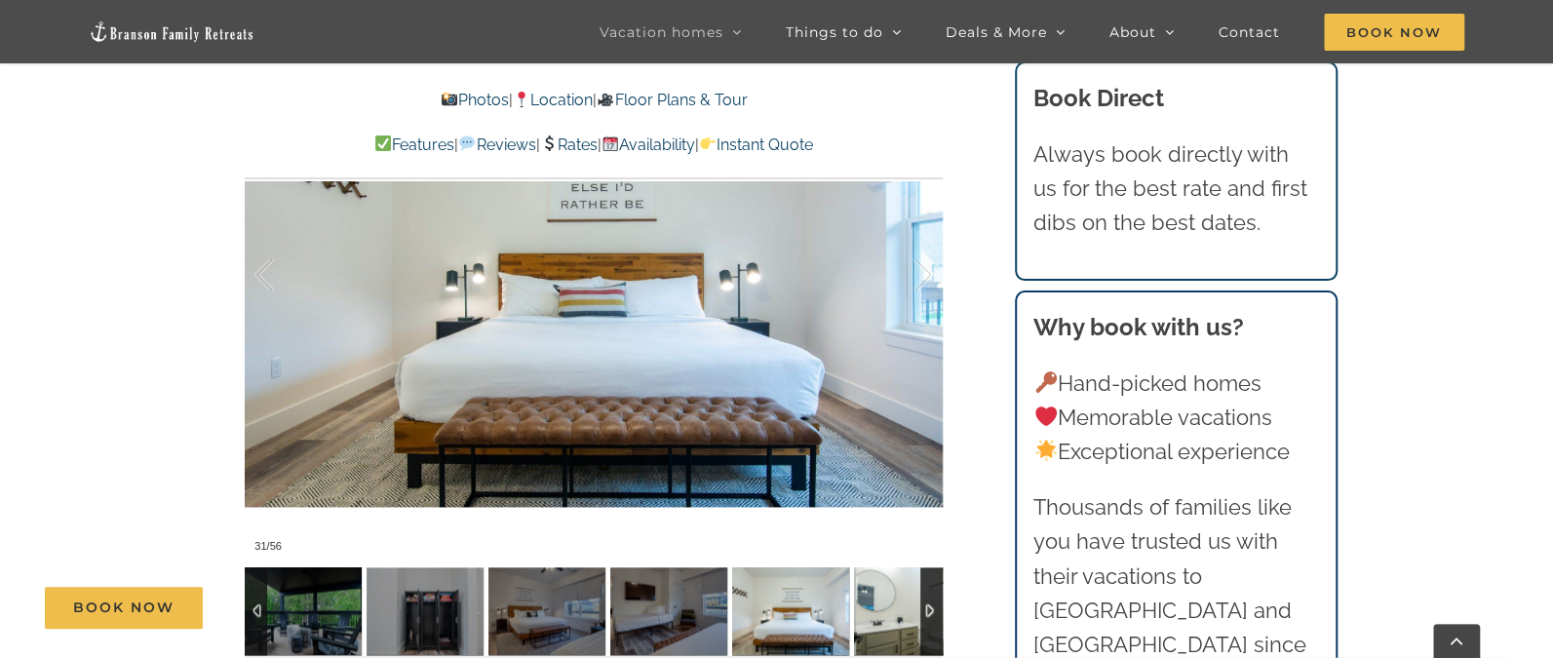
click at [901, 577] on img at bounding box center [912, 612] width 117 height 88
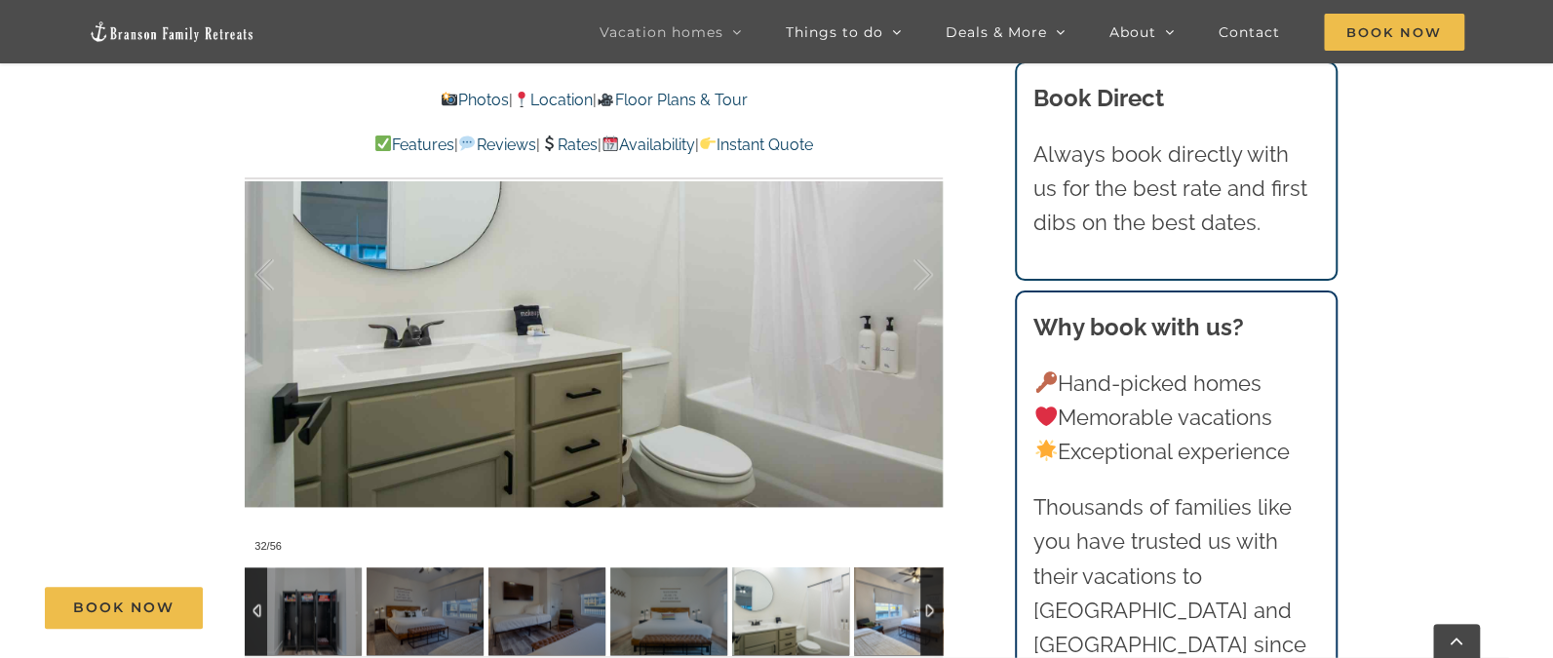
click at [901, 577] on img at bounding box center [912, 612] width 117 height 88
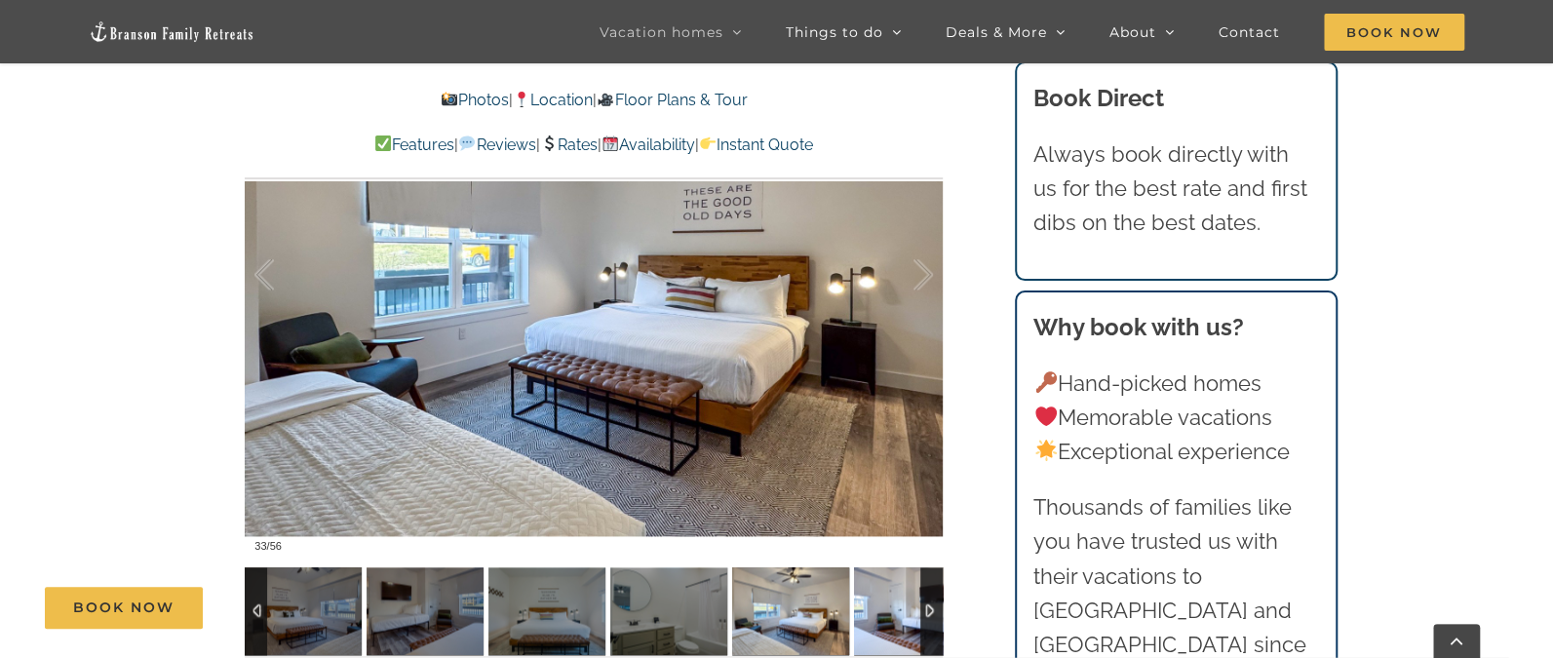
click at [901, 577] on img at bounding box center [912, 612] width 117 height 88
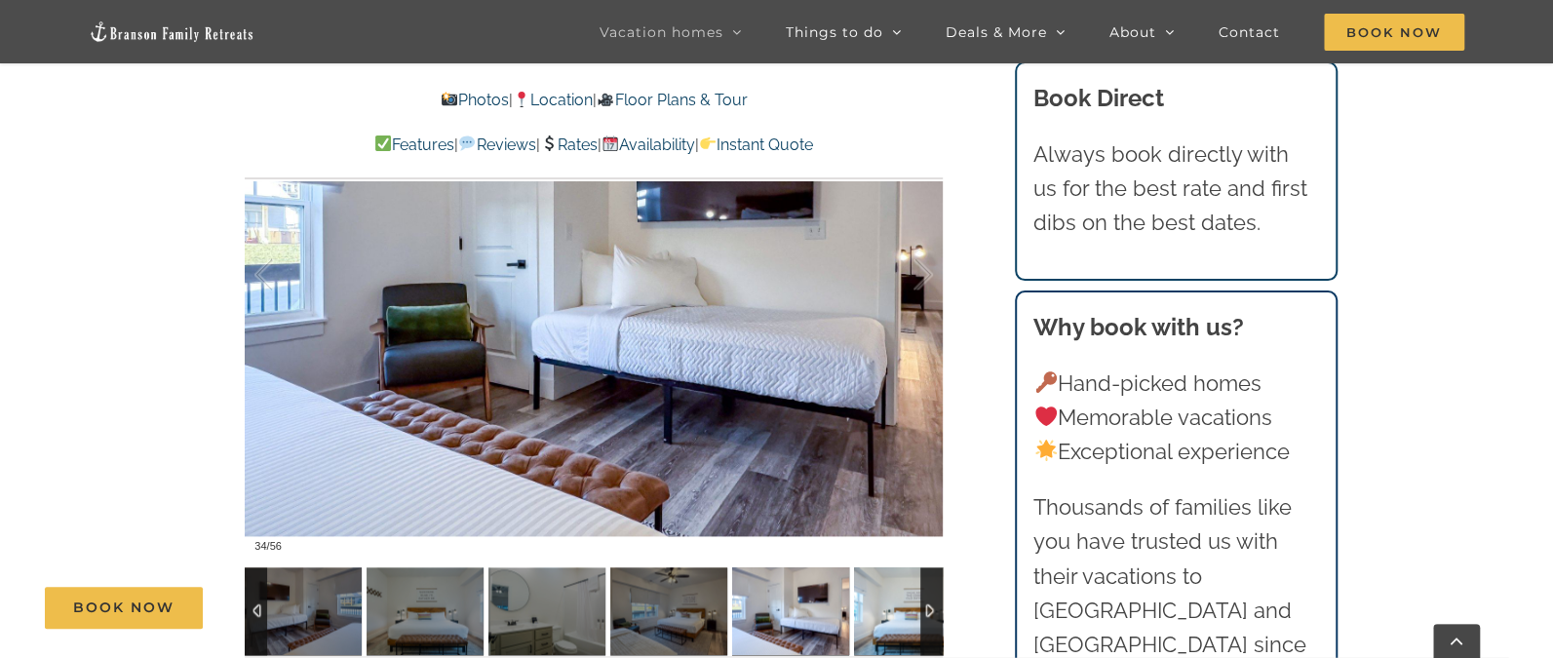
click at [901, 577] on img at bounding box center [912, 612] width 117 height 88
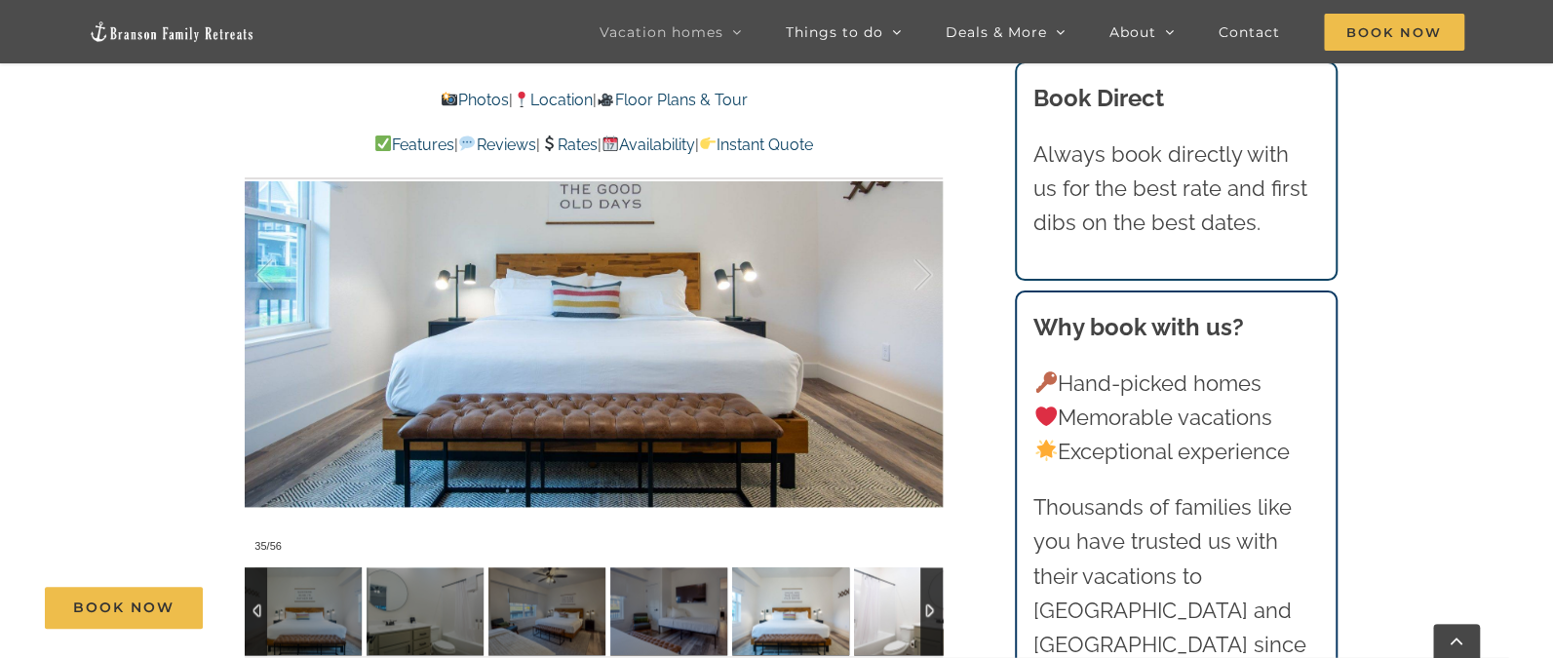
click at [901, 577] on img at bounding box center [912, 612] width 117 height 88
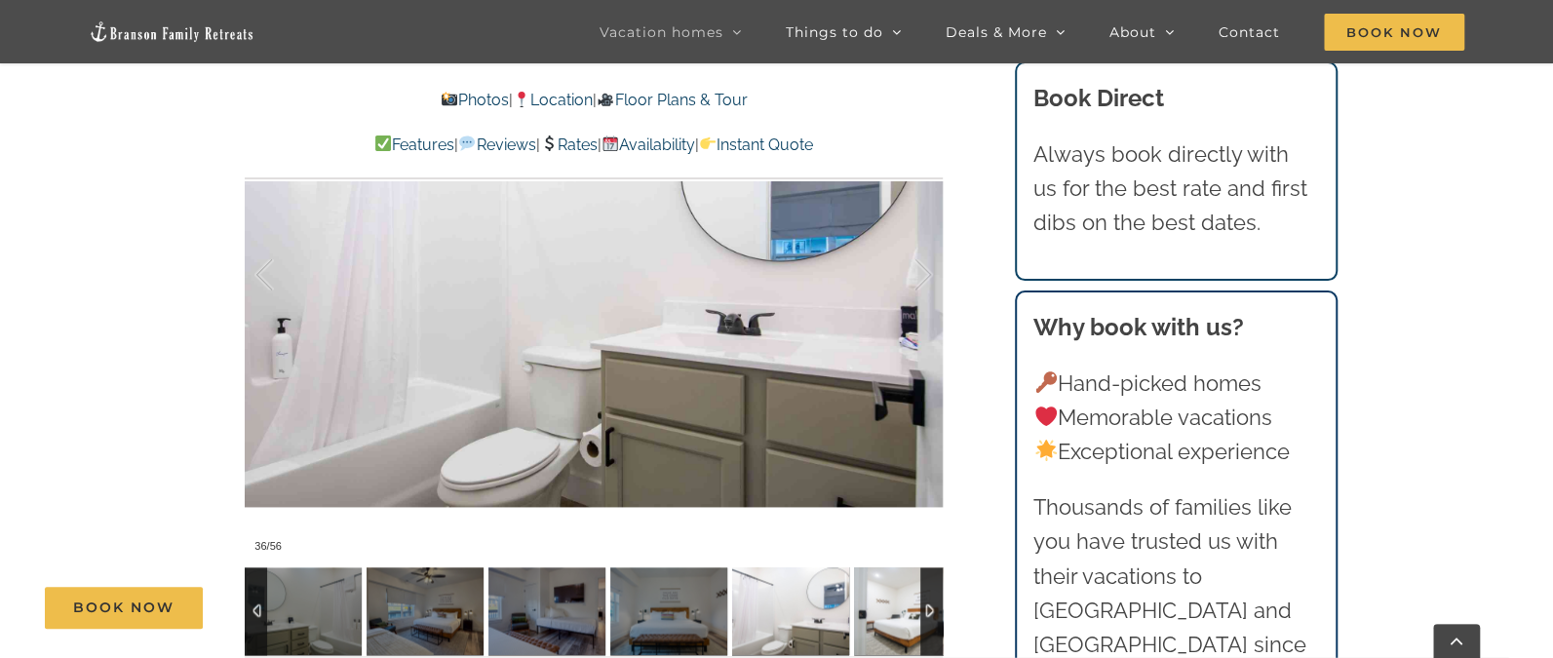
click at [901, 577] on img at bounding box center [912, 612] width 117 height 88
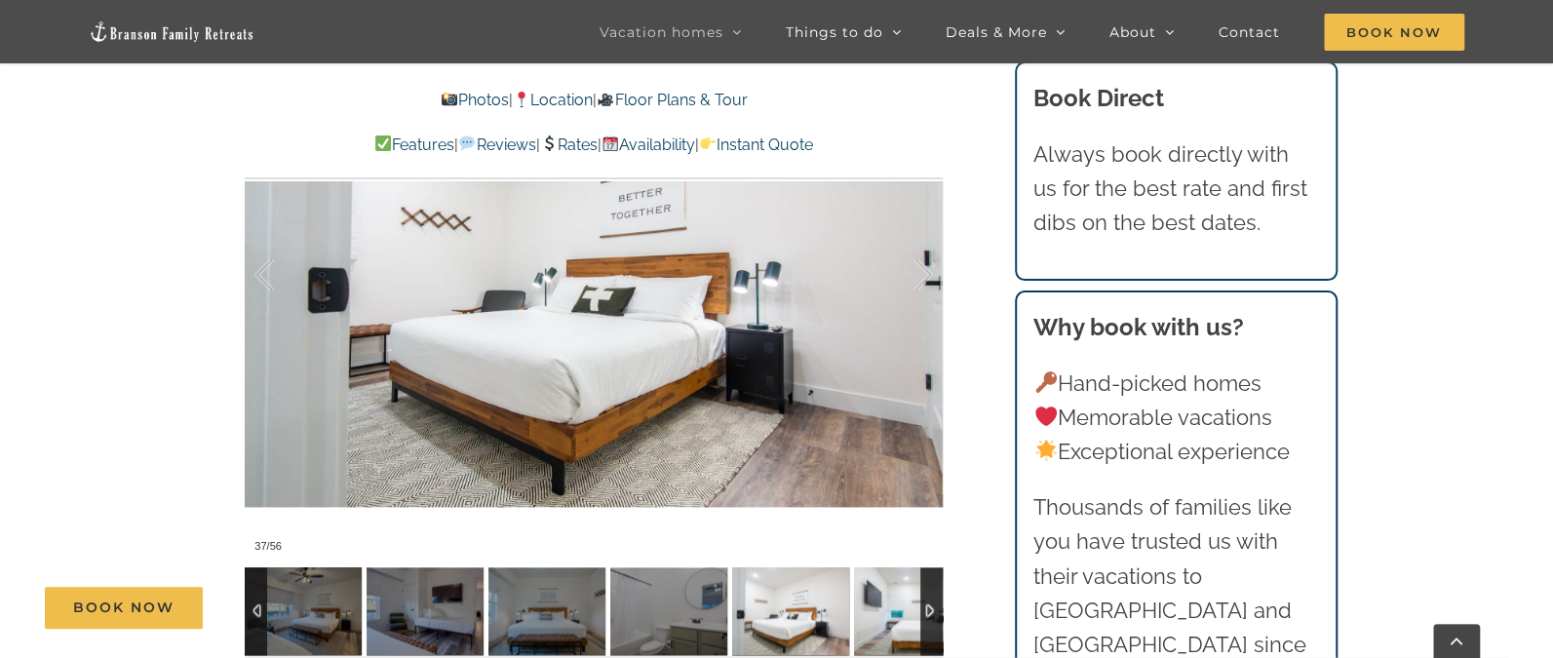
click at [901, 577] on img at bounding box center [912, 612] width 117 height 88
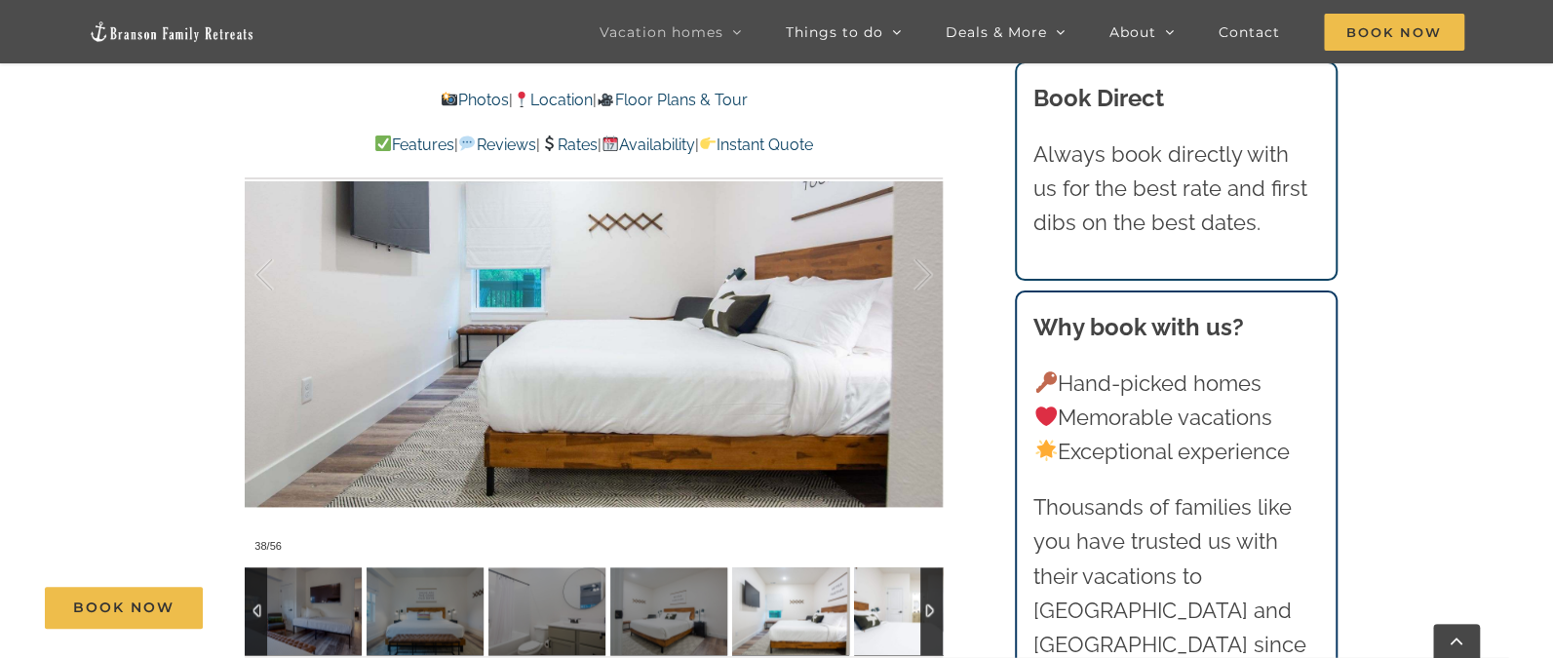
click at [901, 577] on img at bounding box center [912, 612] width 117 height 88
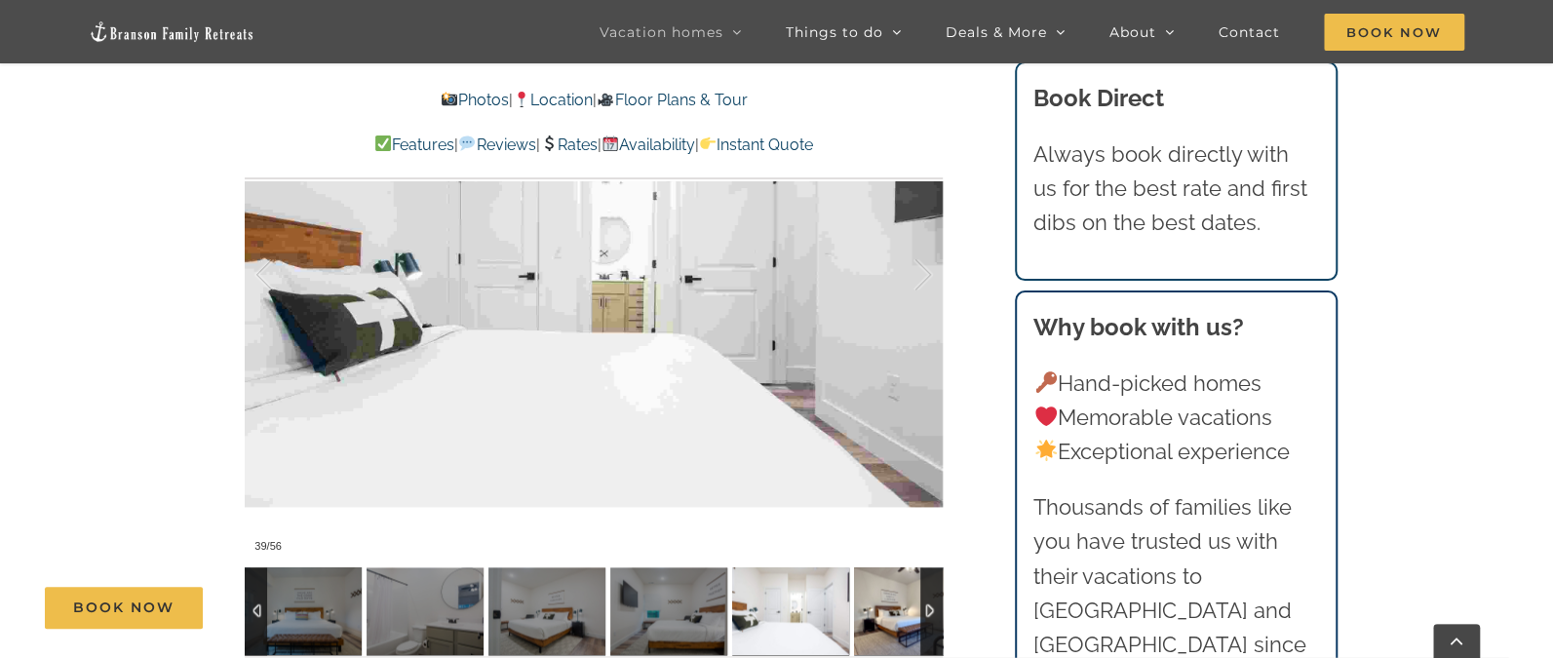
click at [901, 577] on img at bounding box center [912, 612] width 117 height 88
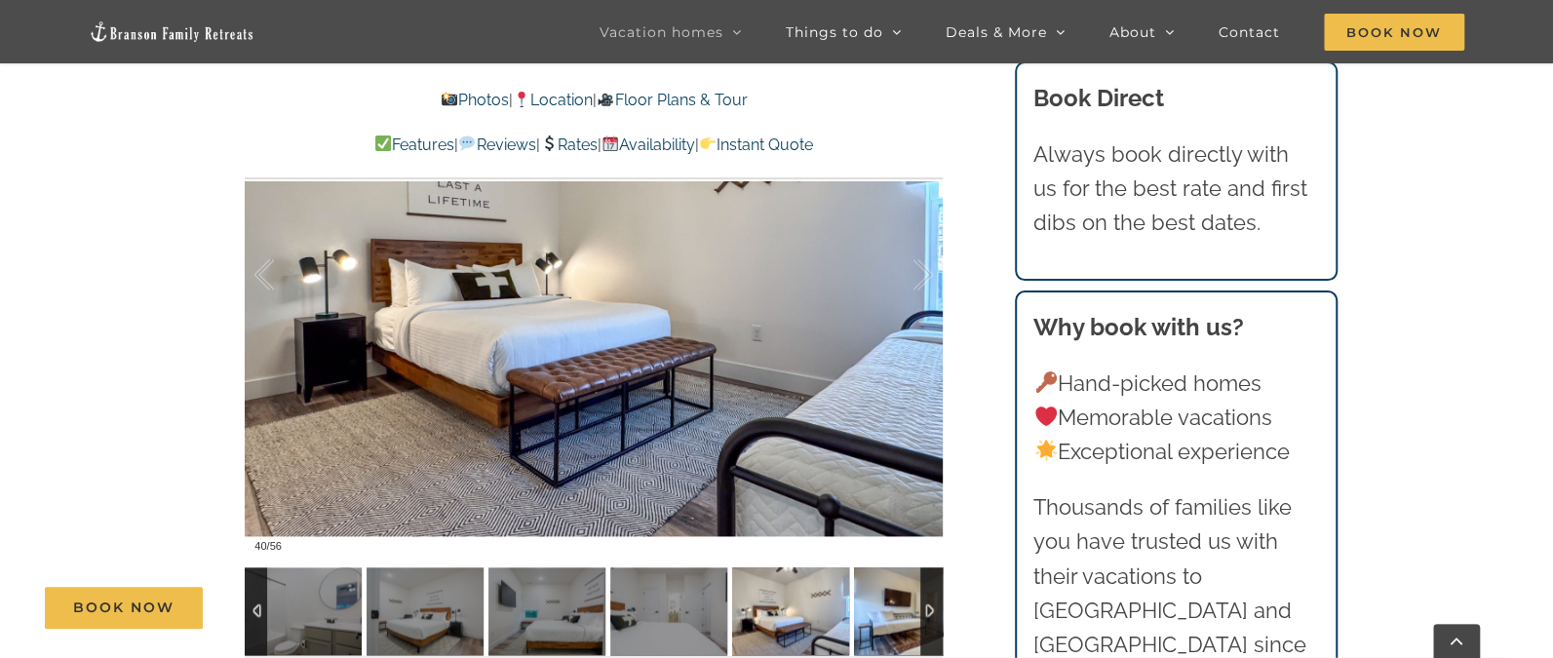
click at [901, 577] on img at bounding box center [912, 612] width 117 height 88
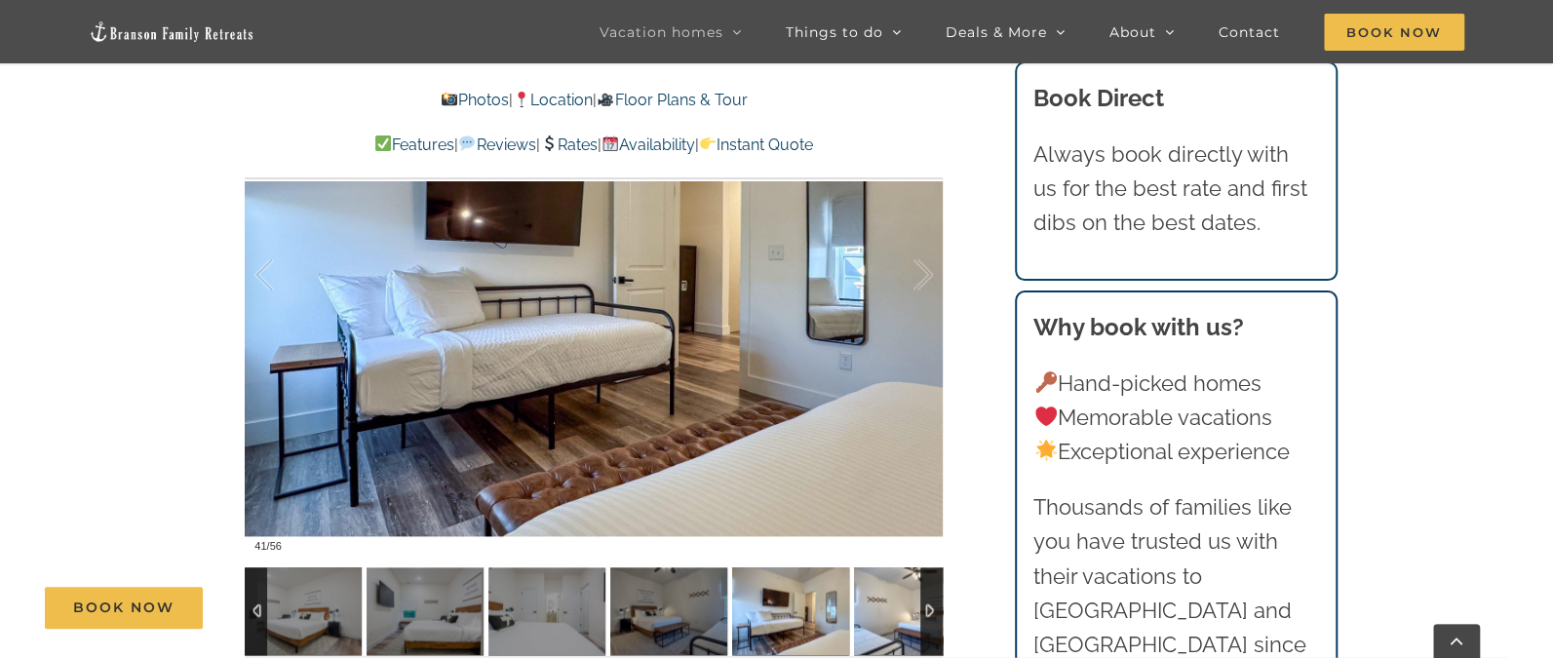
click at [901, 577] on img at bounding box center [912, 612] width 117 height 88
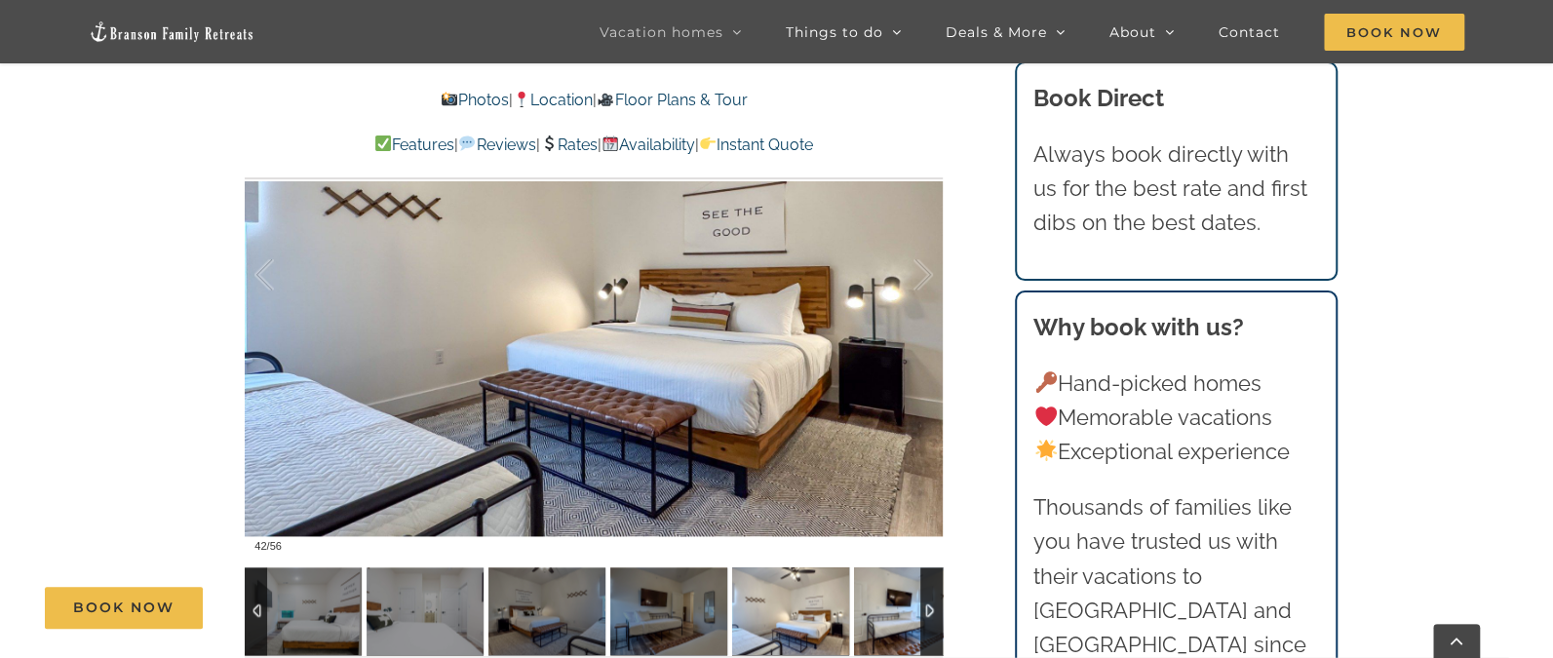
click at [901, 577] on img at bounding box center [912, 612] width 117 height 88
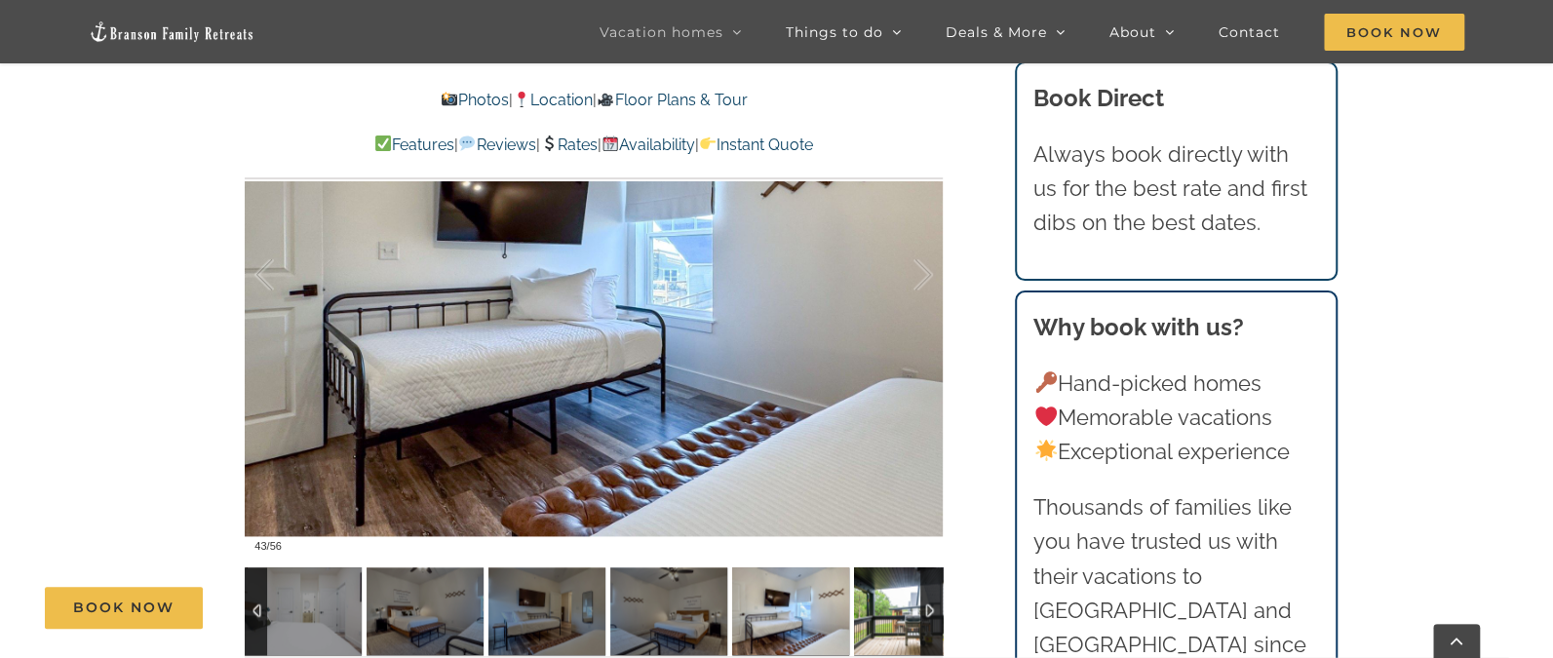
click at [901, 577] on img at bounding box center [912, 612] width 117 height 88
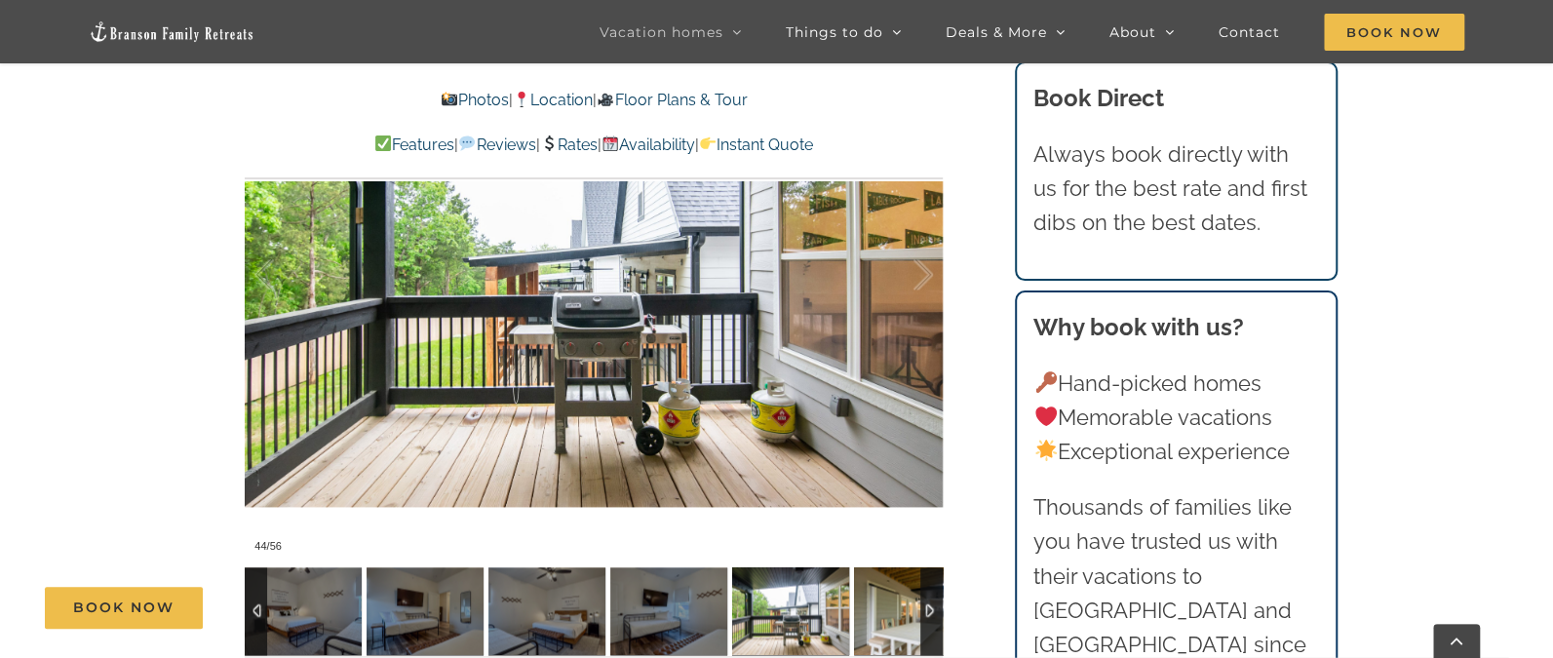
click at [901, 577] on img at bounding box center [912, 612] width 117 height 88
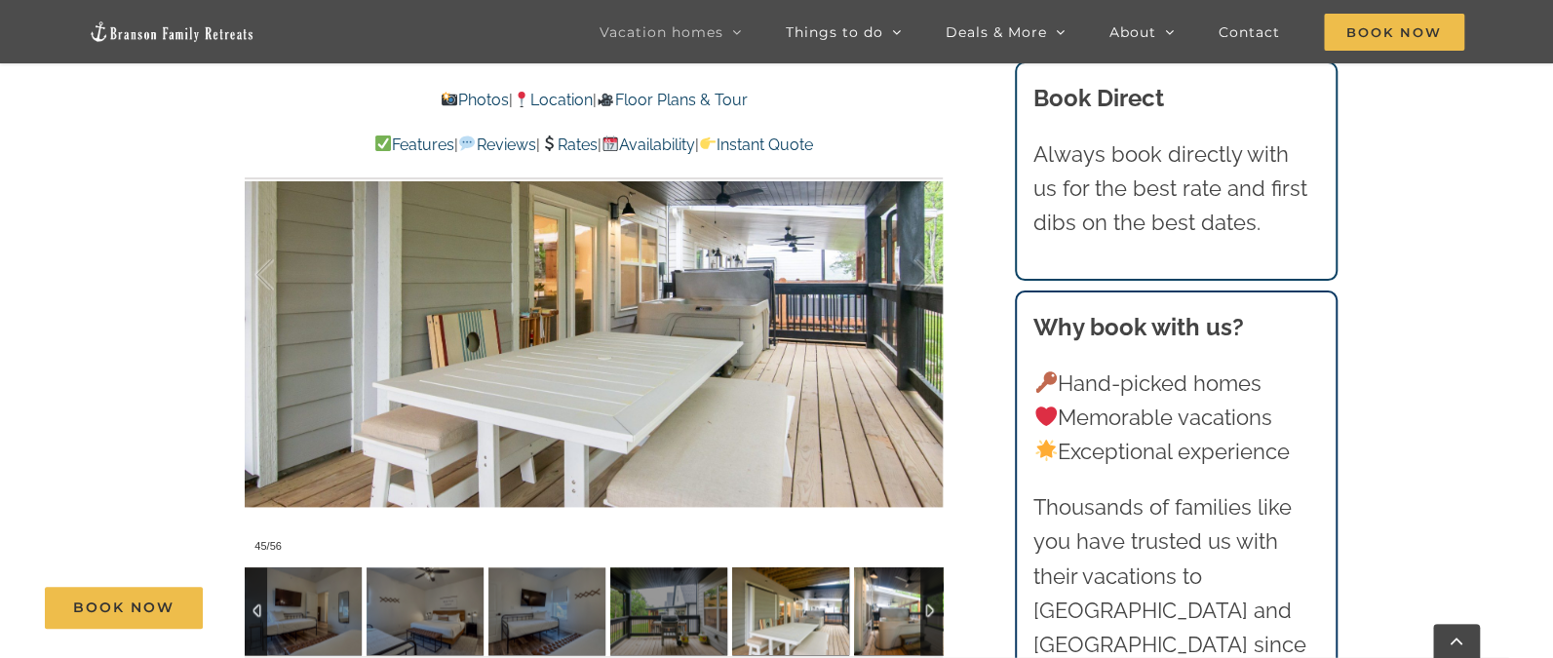
click at [901, 577] on img at bounding box center [912, 612] width 117 height 88
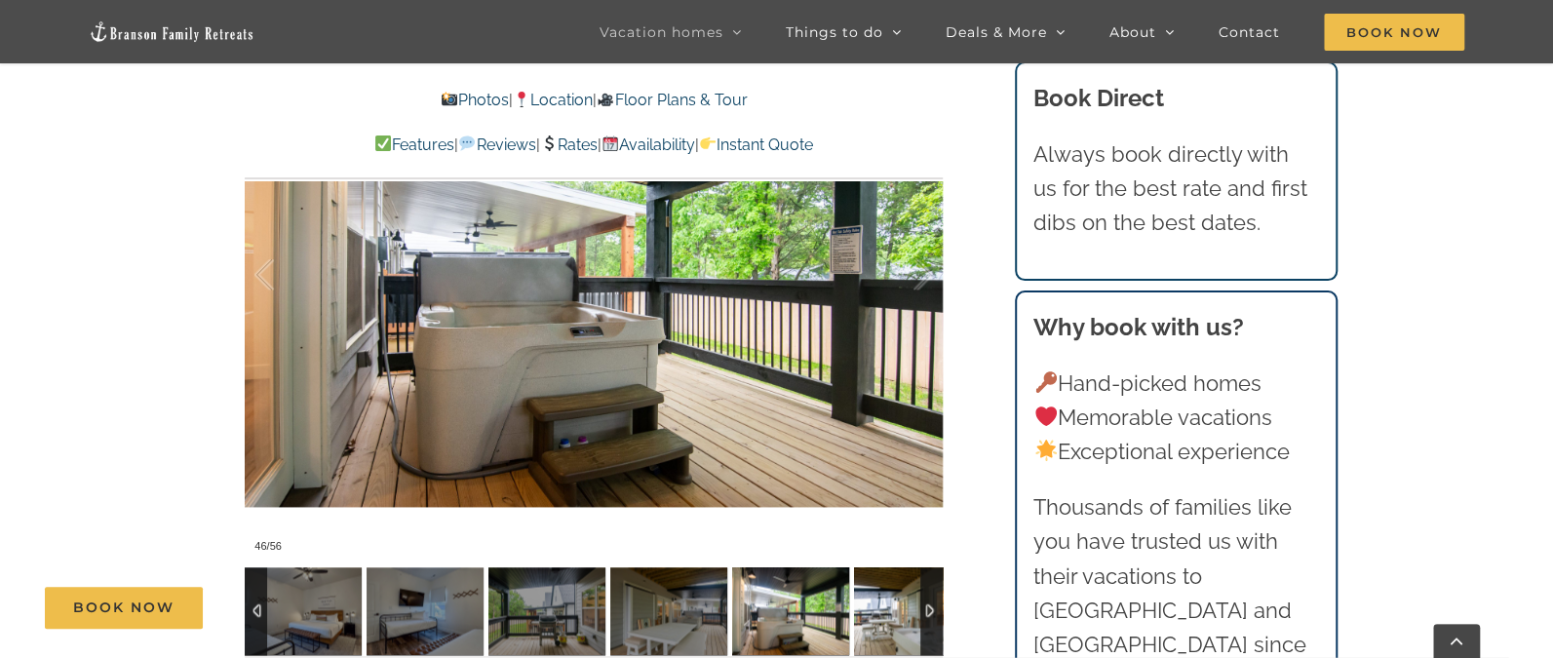
click at [901, 577] on img at bounding box center [912, 612] width 117 height 88
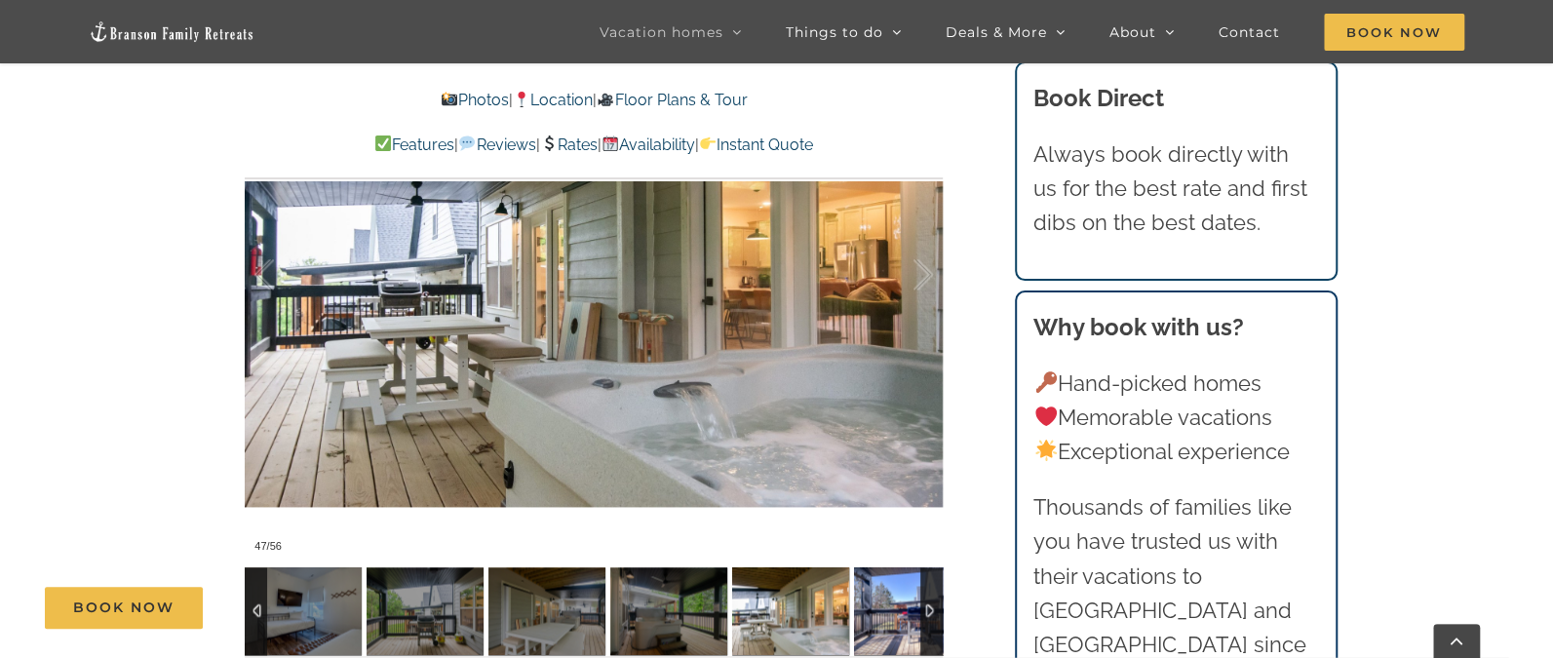
click at [901, 577] on img at bounding box center [912, 612] width 117 height 88
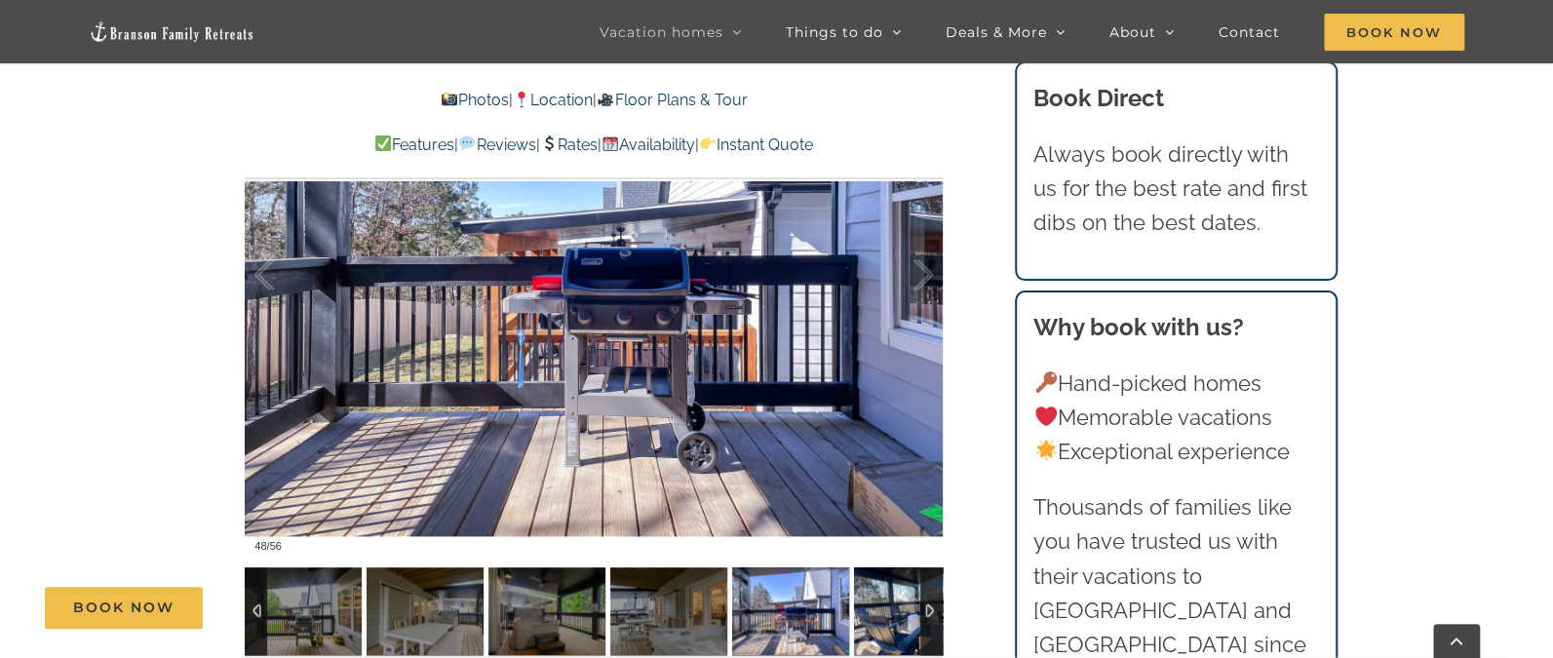
click at [901, 577] on img at bounding box center [912, 612] width 117 height 88
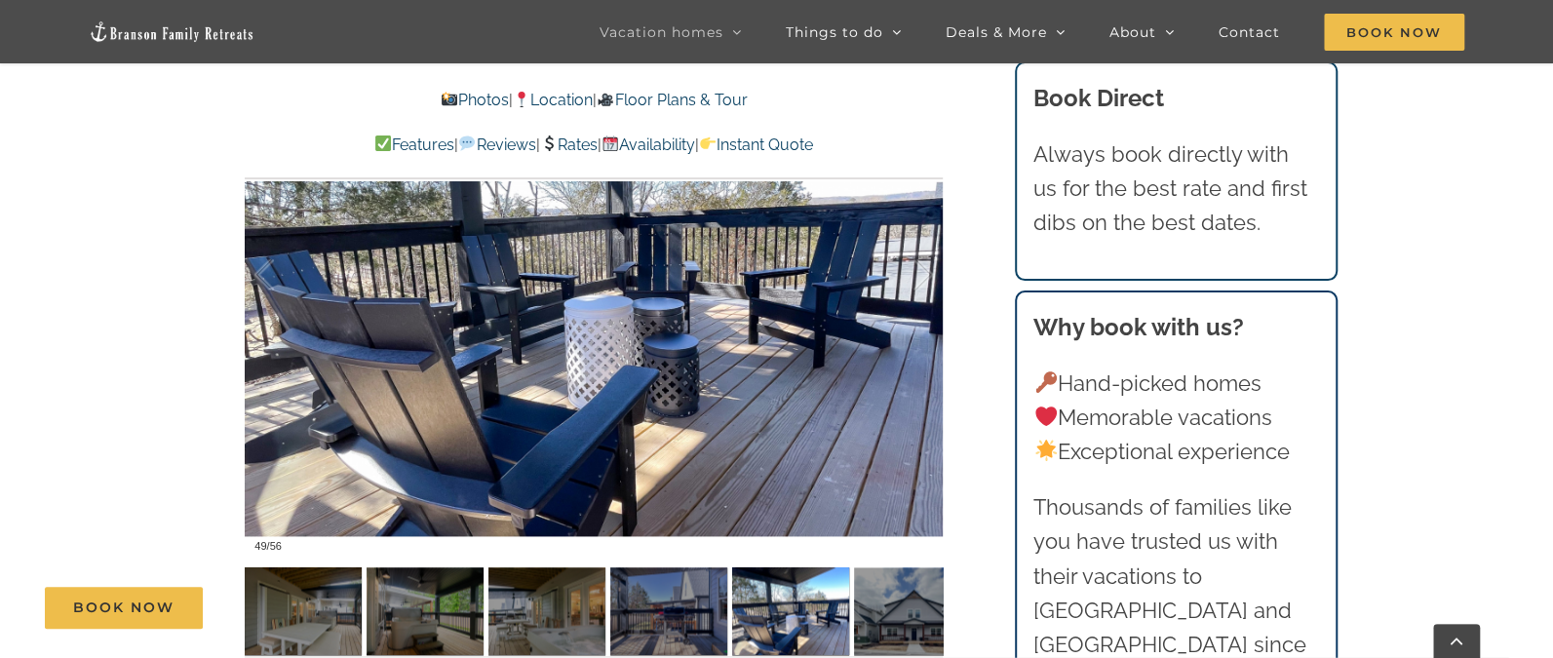
click at [791, 597] on div "Book Now" at bounding box center [792, 608] width 1494 height 42
click at [791, 576] on img at bounding box center [790, 612] width 117 height 88
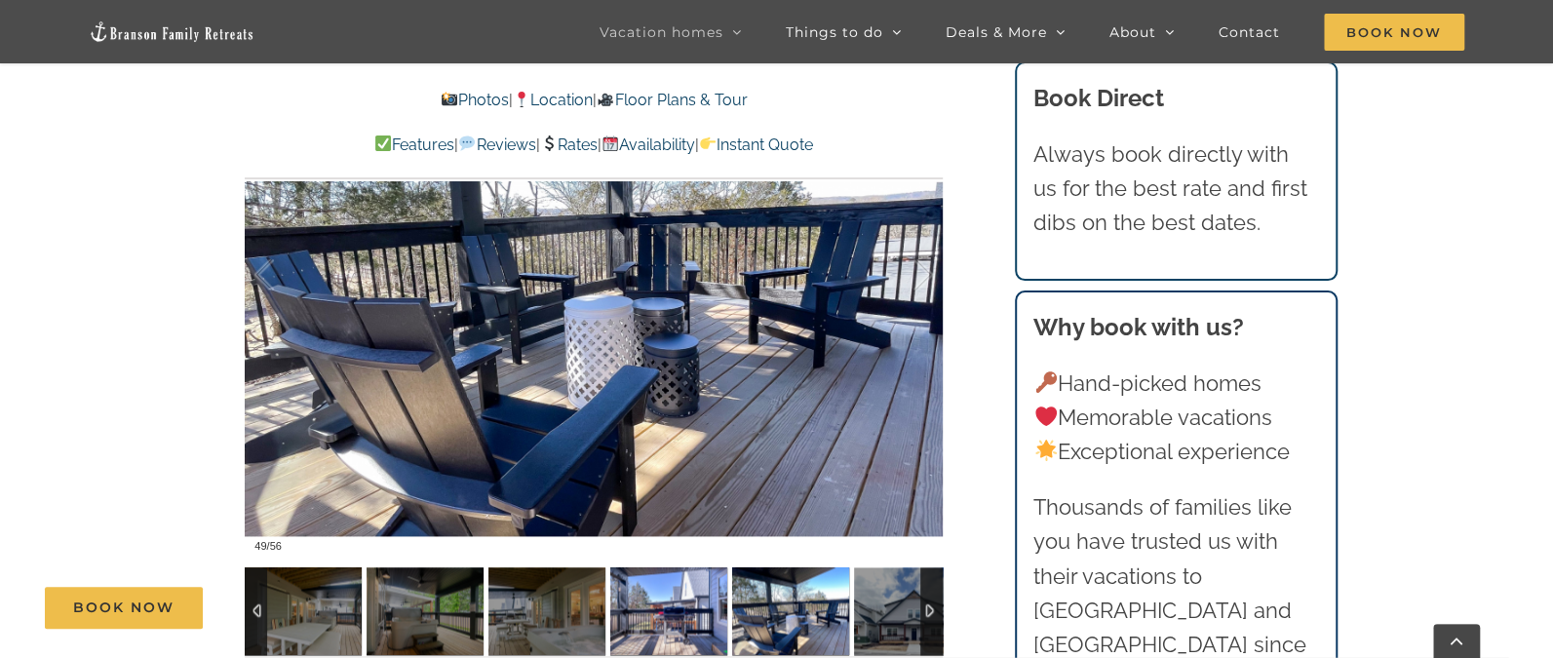
click at [669, 577] on img at bounding box center [668, 612] width 117 height 88
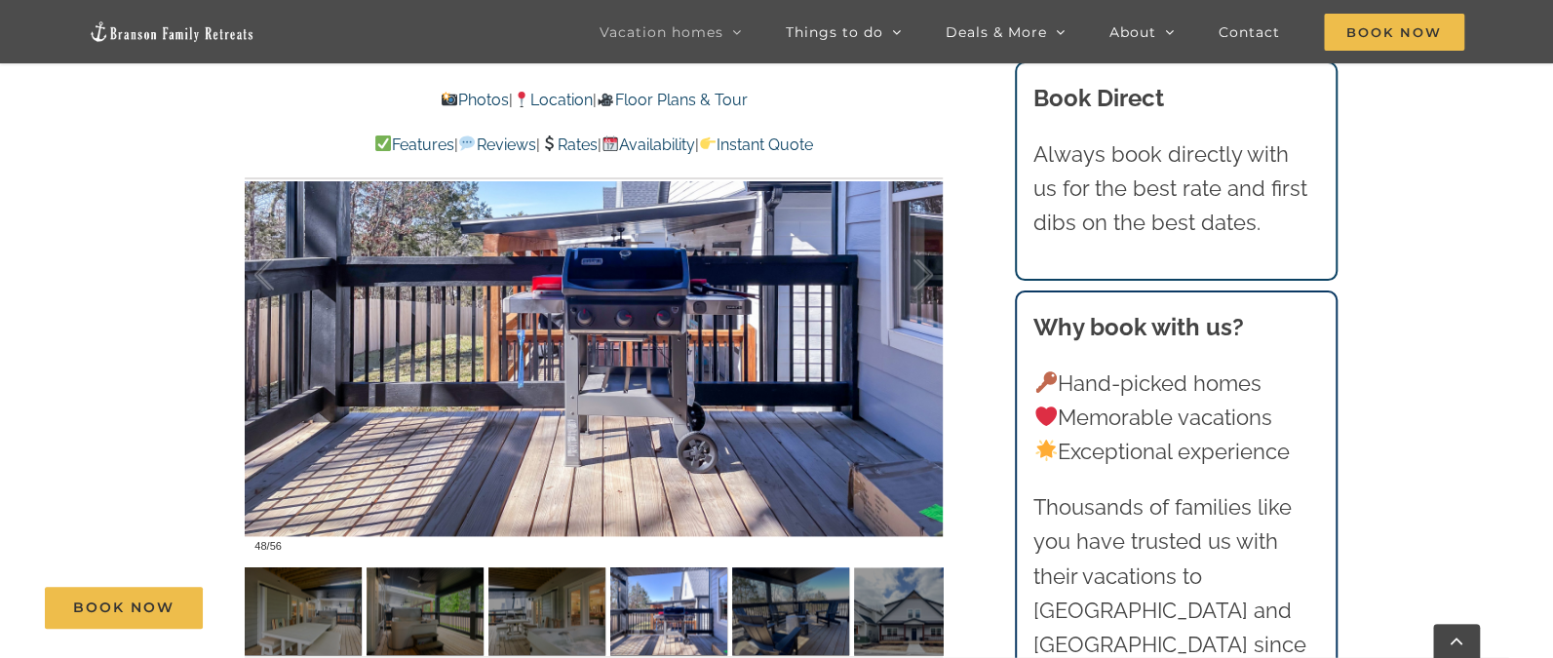
click at [566, 602] on div "Book Now" at bounding box center [792, 608] width 1494 height 42
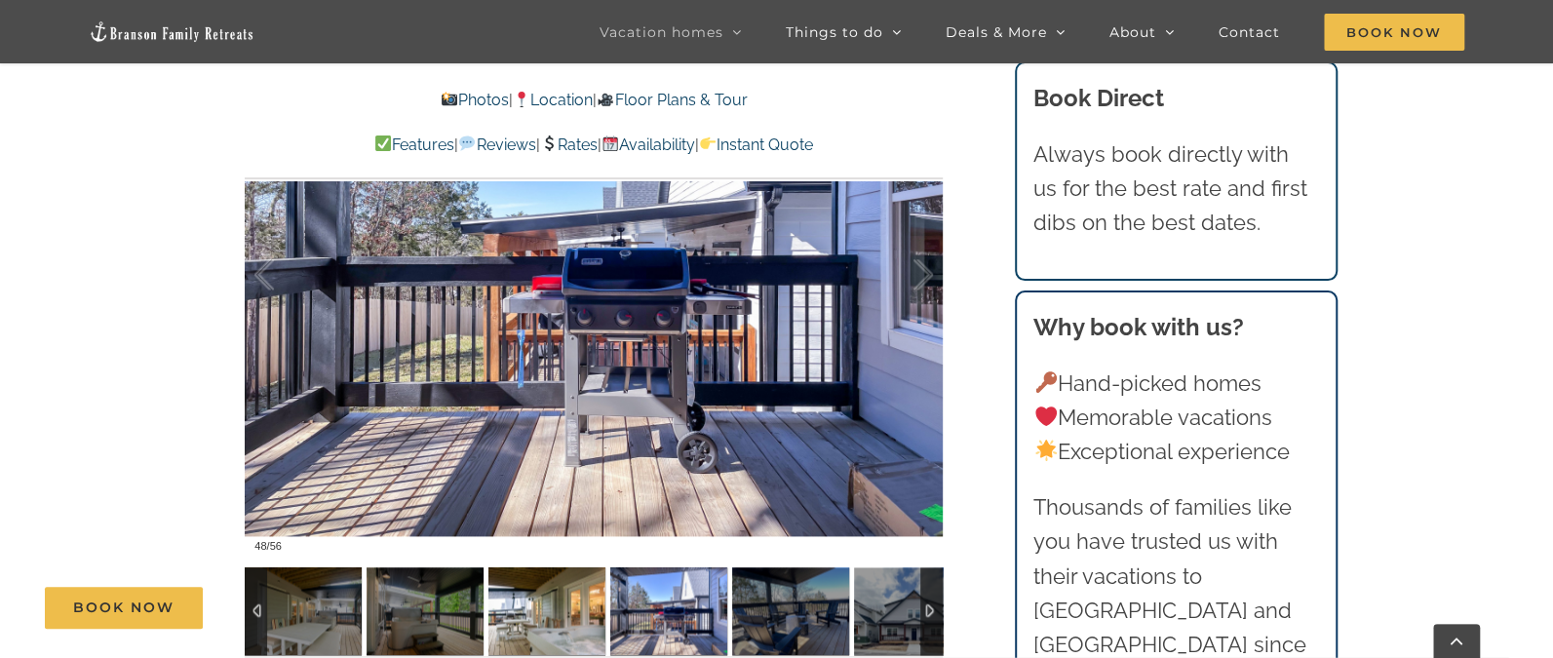
click at [557, 584] on img at bounding box center [547, 612] width 117 height 88
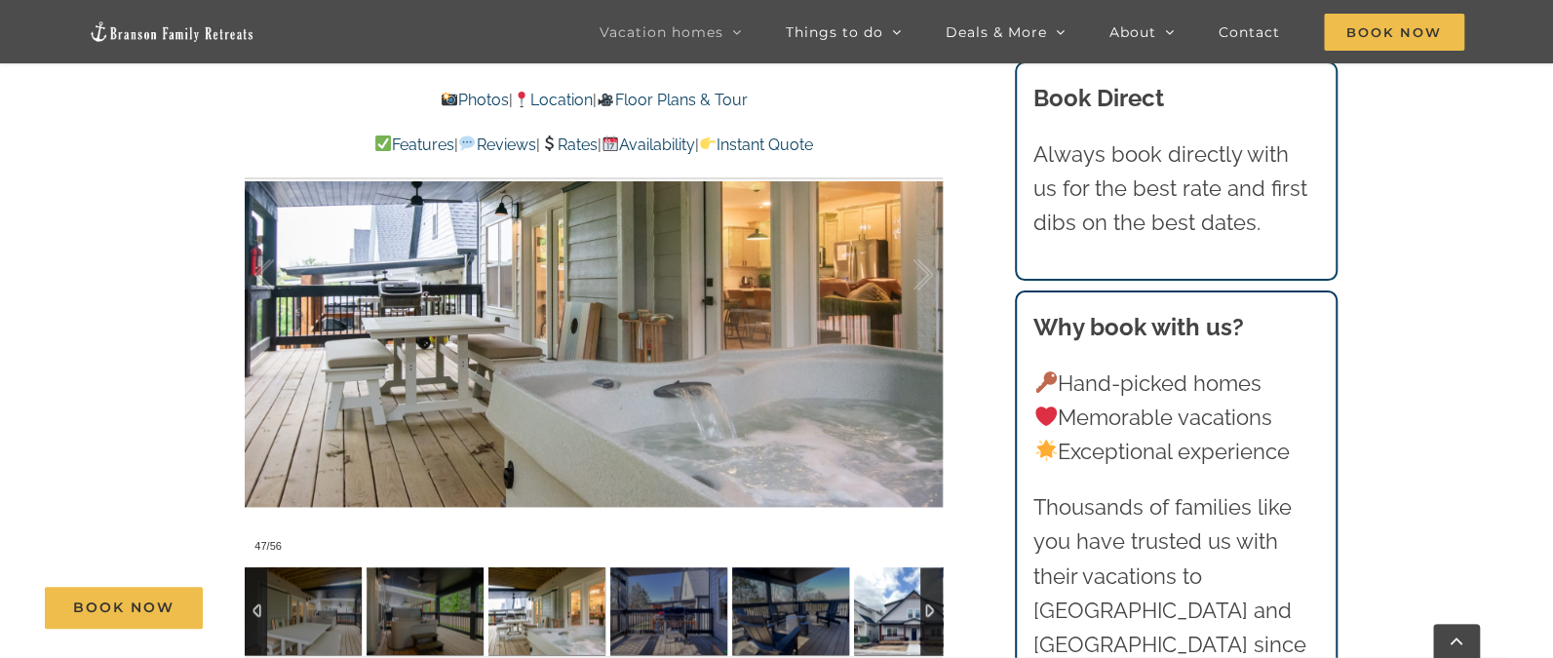
click at [909, 576] on img at bounding box center [912, 612] width 117 height 88
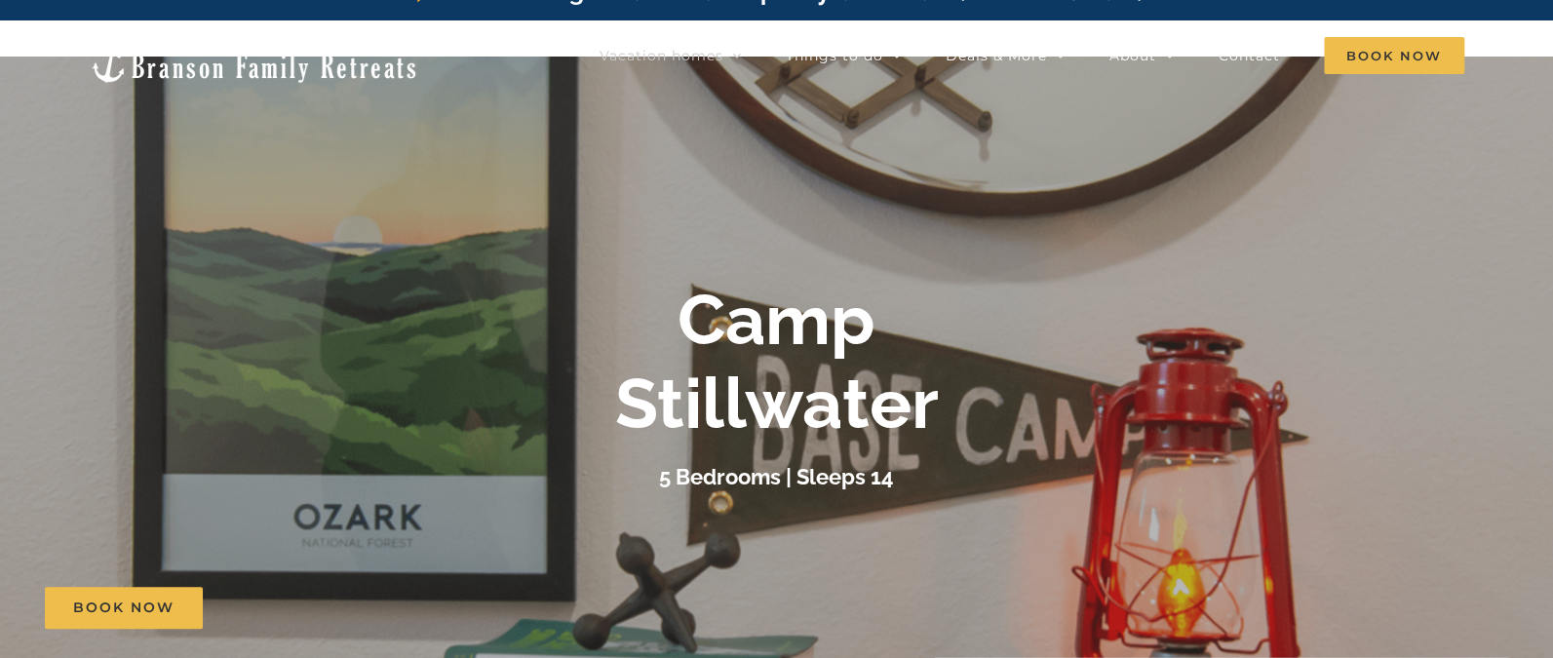
scroll to position [0, 0]
